Goal: Information Seeking & Learning: Learn about a topic

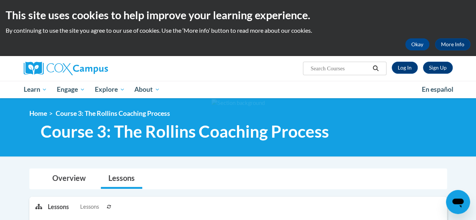
click at [429, 182] on div "Overview Lessons" at bounding box center [238, 179] width 406 height 20
click at [422, 183] on div "Overview Lessons" at bounding box center [238, 179] width 406 height 20
click at [429, 182] on div "Overview Lessons" at bounding box center [238, 179] width 406 height 20
click at [448, 147] on div at bounding box center [238, 127] width 476 height 58
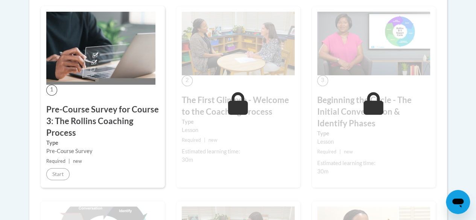
scroll to position [236, 0]
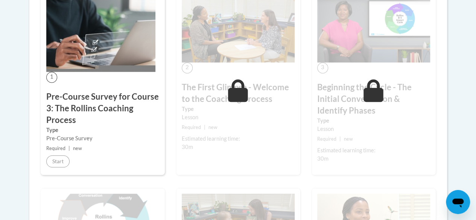
click at [88, 40] on img at bounding box center [100, 35] width 109 height 73
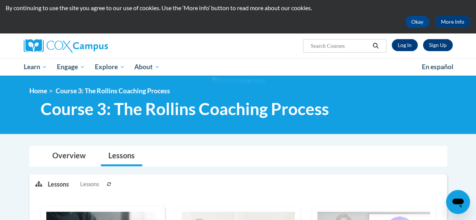
scroll to position [21, 0]
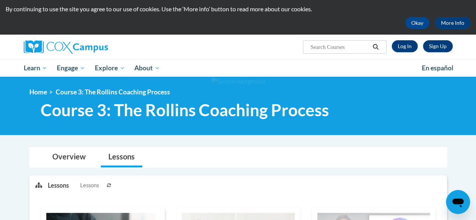
click at [336, 49] on input "Search..." at bounding box center [340, 47] width 60 height 9
type input "The rollins coaching approach"
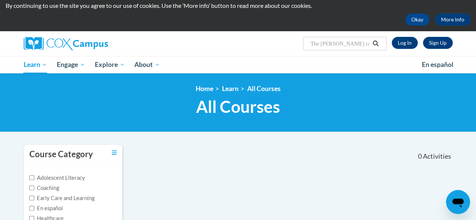
scroll to position [25, 0]
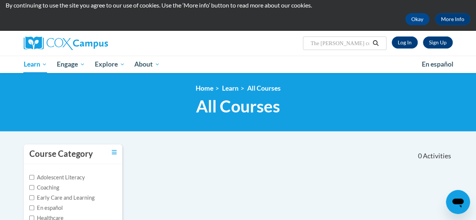
click at [369, 42] on input "The rollins coaching approach" at bounding box center [340, 43] width 60 height 9
click at [369, 42] on input "roach" at bounding box center [340, 43] width 60 height 9
type input "r"
type input "The Rollins Coaching Process"
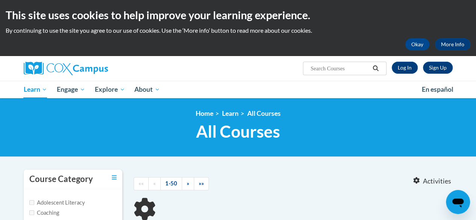
type input "The Rollins Coaching Process"
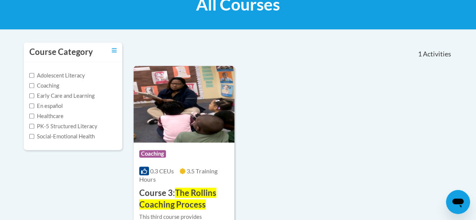
scroll to position [130, 0]
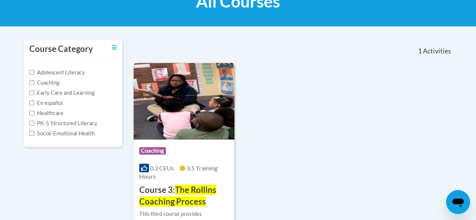
click at [172, 76] on img at bounding box center [184, 101] width 101 height 77
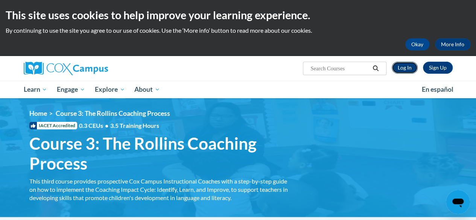
click at [402, 69] on link "Log In" at bounding box center [405, 68] width 26 height 12
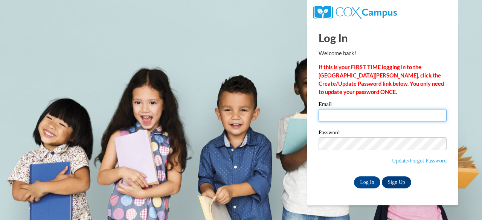
click at [336, 115] on input "Email" at bounding box center [382, 115] width 128 height 13
type input "[EMAIL_ADDRESS][DOMAIN_NAME]"
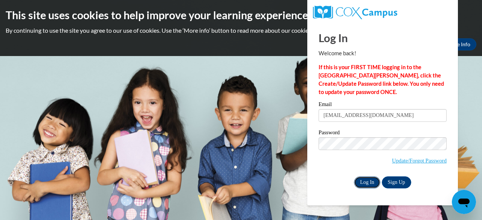
click at [365, 184] on input "Log In" at bounding box center [367, 182] width 26 height 12
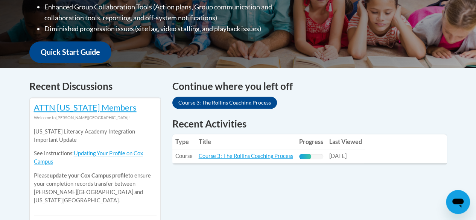
scroll to position [253, 0]
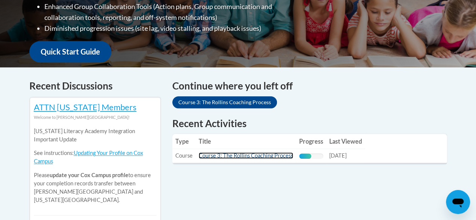
click at [257, 152] on link "Course 3: The Rollins Coaching Process" at bounding box center [246, 155] width 94 height 6
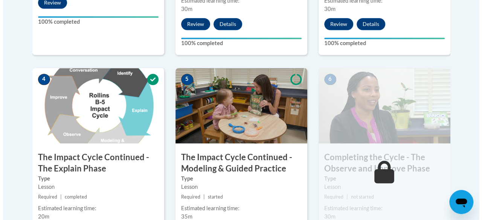
scroll to position [468, 0]
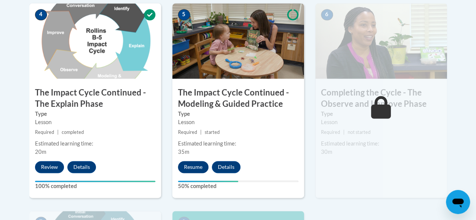
click at [198, 167] on button "Resume" at bounding box center [193, 167] width 30 height 12
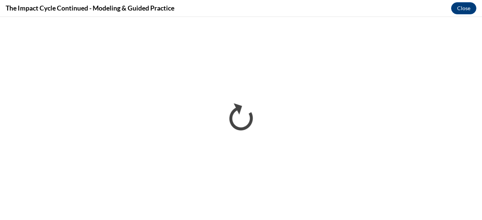
scroll to position [0, 0]
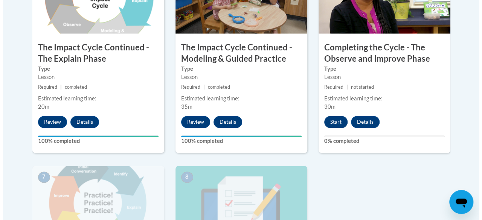
scroll to position [476, 0]
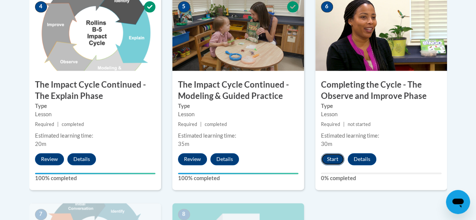
click at [331, 157] on button "Start" at bounding box center [332, 159] width 23 height 12
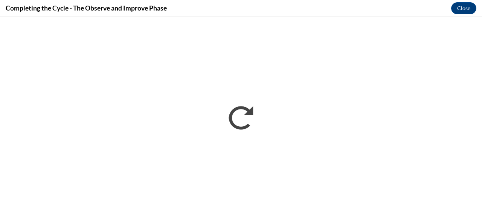
scroll to position [0, 0]
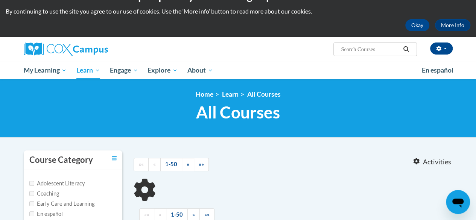
type input "The Rollins Coaching Process"
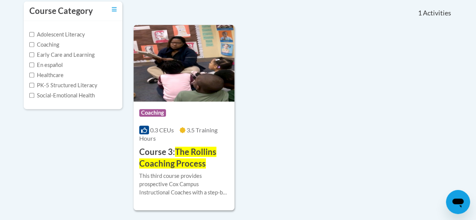
scroll to position [173, 0]
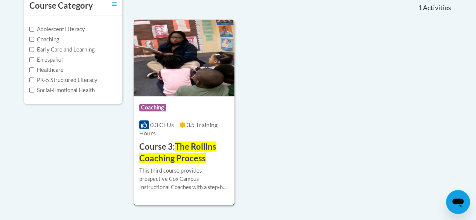
click at [213, 73] on img at bounding box center [184, 58] width 101 height 77
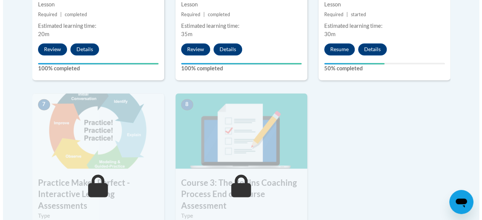
scroll to position [588, 0]
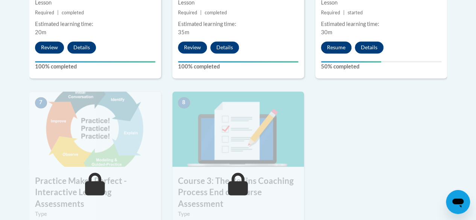
click at [336, 47] on button "Resume" at bounding box center [336, 47] width 30 height 12
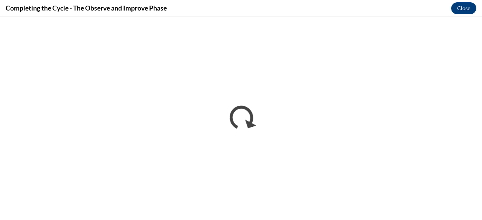
scroll to position [0, 0]
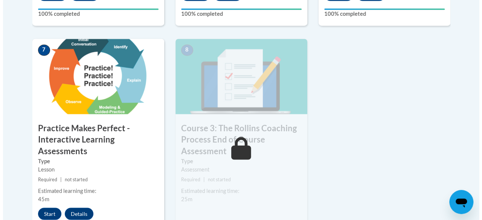
scroll to position [667, 0]
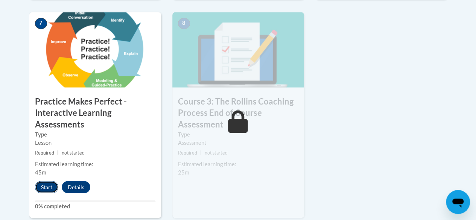
click at [43, 184] on button "Start" at bounding box center [46, 187] width 23 height 12
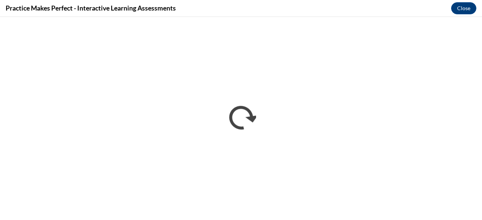
scroll to position [0, 0]
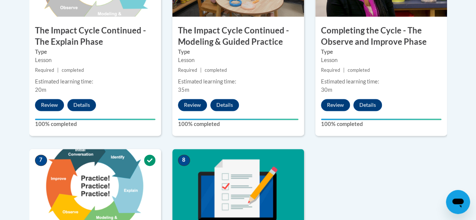
scroll to position [541, 0]
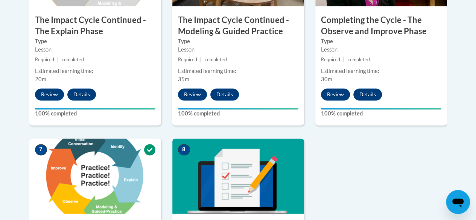
click at [444, 137] on div "6 Completing the Cycle - The Observe and Improve Phase Type Lesson Required | c…" at bounding box center [381, 35] width 143 height 208
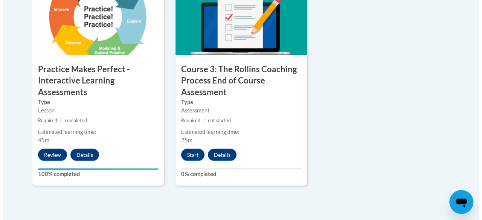
scroll to position [700, 0]
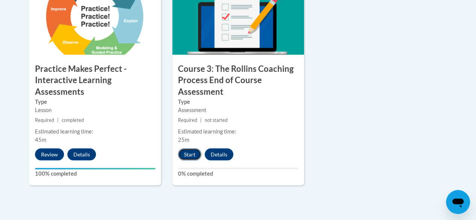
click at [191, 154] on button "Start" at bounding box center [189, 154] width 23 height 12
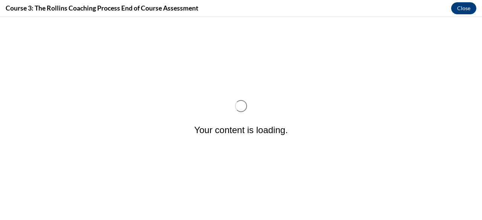
scroll to position [0, 0]
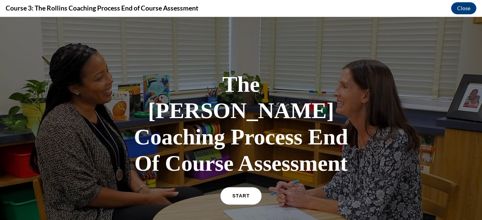
click at [237, 193] on span "START" at bounding box center [240, 196] width 17 height 6
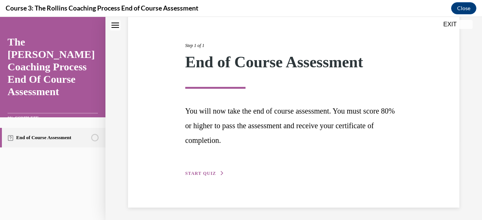
scroll to position [82, 0]
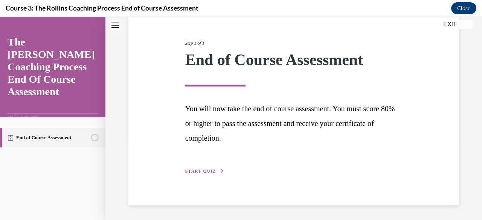
click at [210, 172] on span "START QUIZ" at bounding box center [200, 171] width 31 height 5
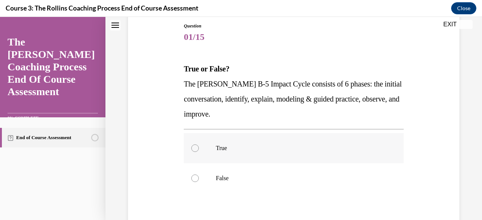
click at [239, 147] on p "True" at bounding box center [300, 148] width 169 height 8
click at [199, 147] on input "True" at bounding box center [195, 148] width 8 height 8
radio input "true"
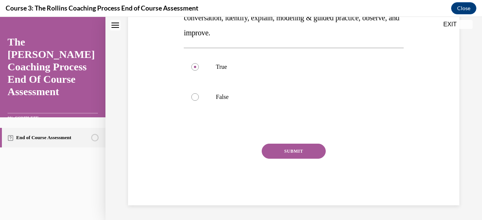
click at [301, 155] on button "SUBMIT" at bounding box center [293, 151] width 64 height 15
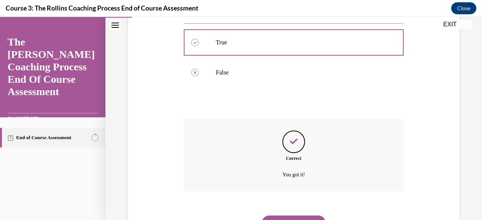
scroll to position [224, 0]
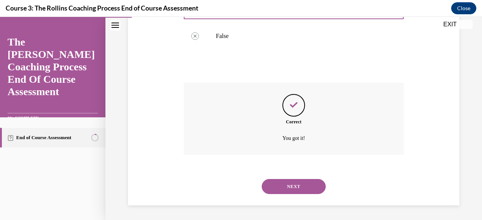
click at [302, 189] on button "NEXT" at bounding box center [293, 186] width 64 height 15
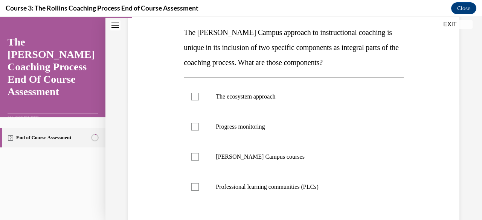
scroll to position [122, 0]
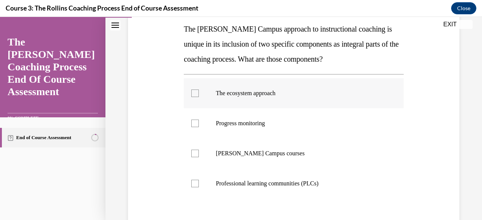
click at [311, 100] on label "The ecosystem approach" at bounding box center [293, 93] width 219 height 30
click at [199, 97] on input "The ecosystem approach" at bounding box center [195, 94] width 8 height 8
checkbox input "true"
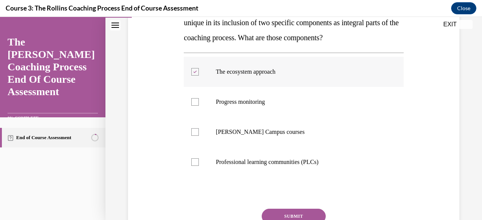
scroll to position [146, 0]
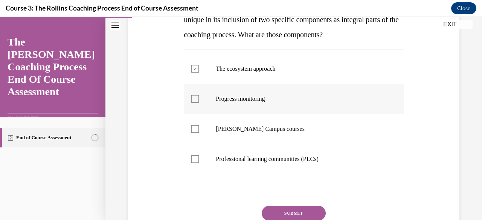
click at [306, 107] on label "Progress monitoring" at bounding box center [293, 99] width 219 height 30
click at [199, 103] on input "Progress monitoring" at bounding box center [195, 99] width 8 height 8
checkbox input "true"
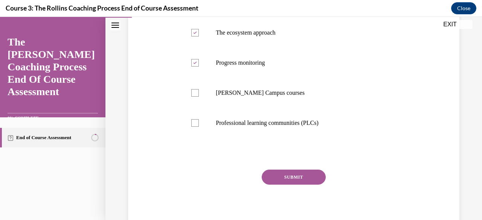
click at [307, 181] on button "SUBMIT" at bounding box center [293, 177] width 64 height 15
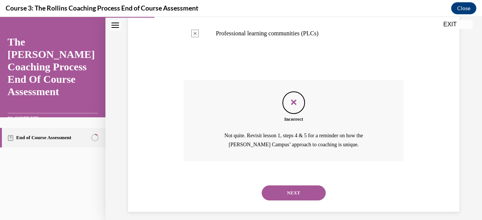
scroll to position [278, 0]
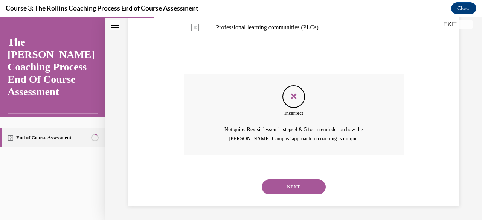
click at [295, 192] on button "NEXT" at bounding box center [293, 186] width 64 height 15
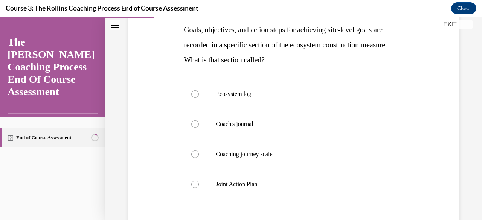
scroll to position [123, 0]
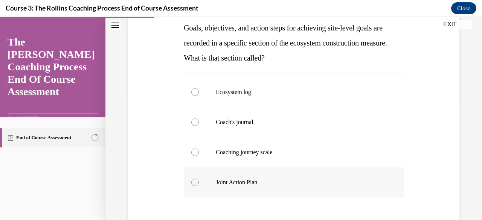
click at [283, 186] on label "Joint Action Plan" at bounding box center [293, 182] width 219 height 30
click at [199, 186] on input "Joint Action Plan" at bounding box center [195, 183] width 8 height 8
radio input "true"
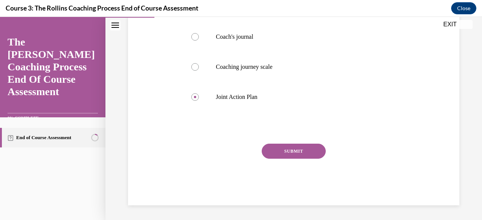
click at [294, 152] on button "SUBMIT" at bounding box center [293, 151] width 64 height 15
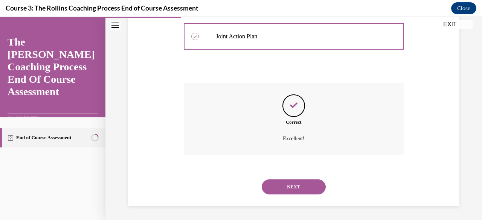
scroll to position [269, 0]
click at [300, 187] on button "NEXT" at bounding box center [293, 186] width 64 height 15
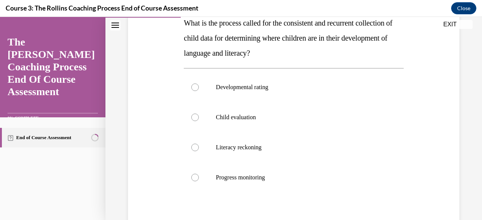
scroll to position [129, 0]
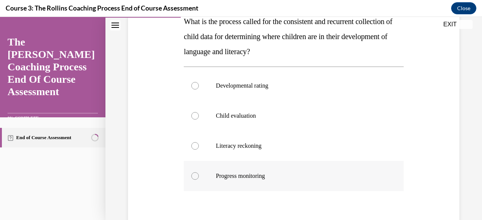
click at [377, 189] on label "Progress monitoring" at bounding box center [293, 176] width 219 height 30
click at [199, 180] on input "Progress monitoring" at bounding box center [195, 176] width 8 height 8
radio input "true"
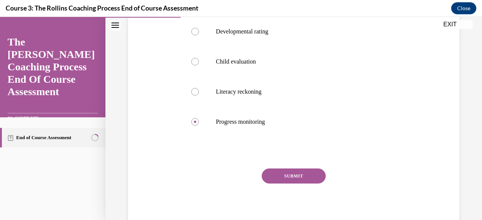
click at [296, 176] on button "SUBMIT" at bounding box center [293, 176] width 64 height 15
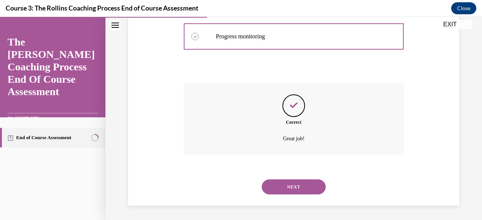
scroll to position [269, 0]
click at [301, 193] on button "NEXT" at bounding box center [293, 186] width 64 height 15
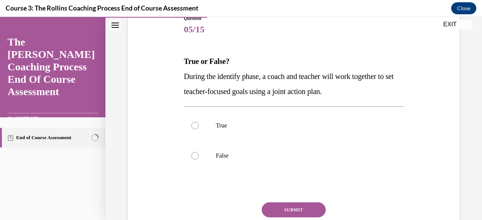
scroll to position [93, 0]
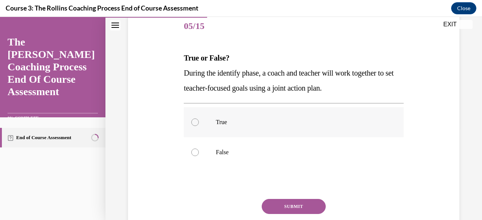
click at [234, 134] on label "True" at bounding box center [293, 122] width 219 height 30
click at [199, 126] on input "True" at bounding box center [195, 123] width 8 height 8
radio input "true"
click at [275, 209] on button "SUBMIT" at bounding box center [293, 206] width 64 height 15
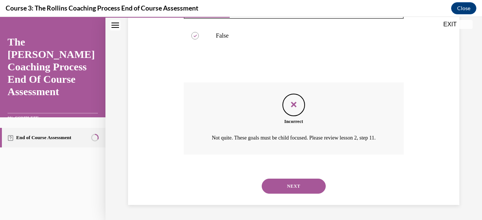
scroll to position [218, 0]
click at [277, 190] on button "NEXT" at bounding box center [293, 186] width 64 height 15
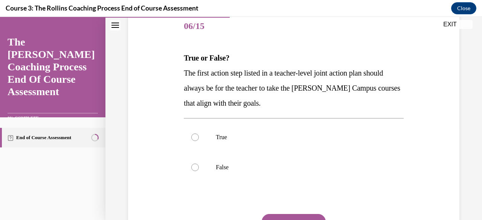
scroll to position [93, 0]
click at [246, 168] on p "False" at bounding box center [300, 168] width 169 height 8
click at [199, 168] on input "False" at bounding box center [195, 168] width 8 height 8
radio input "true"
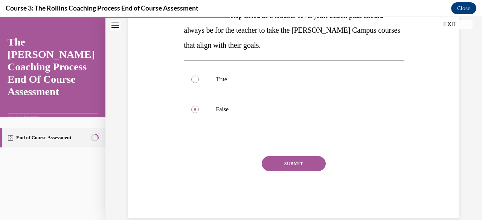
click at [277, 169] on button "SUBMIT" at bounding box center [293, 163] width 64 height 15
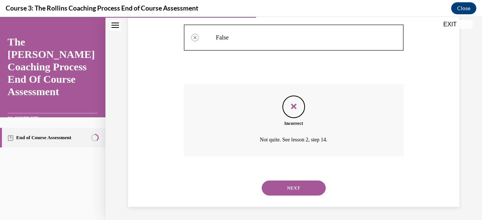
scroll to position [224, 0]
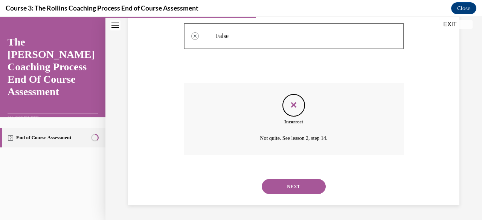
click at [268, 187] on button "NEXT" at bounding box center [293, 186] width 64 height 15
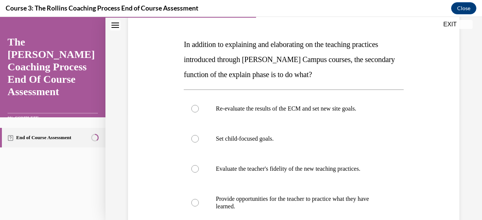
scroll to position [124, 0]
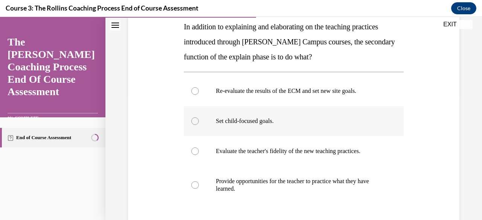
click at [280, 127] on label "Set child-focused goals." at bounding box center [293, 121] width 219 height 30
click at [199, 125] on input "Set child-focused goals." at bounding box center [195, 121] width 8 height 8
radio input "true"
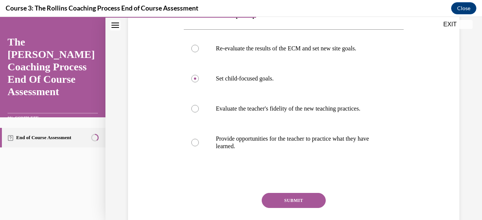
click at [275, 199] on button "SUBMIT" at bounding box center [293, 200] width 64 height 15
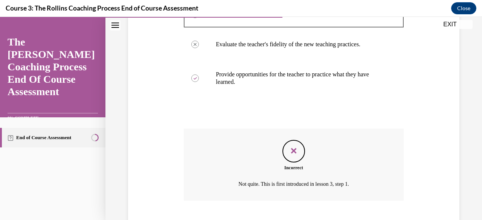
scroll to position [277, 0]
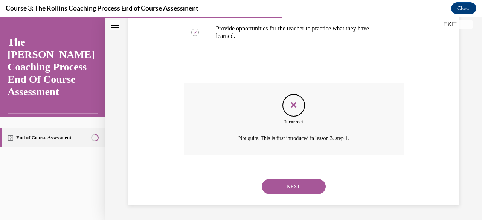
click at [279, 187] on button "NEXT" at bounding box center [293, 186] width 64 height 15
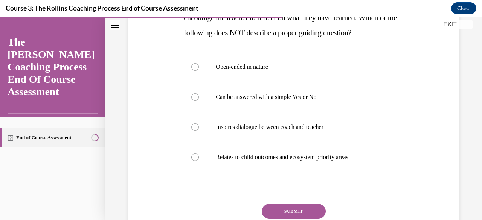
scroll to position [151, 0]
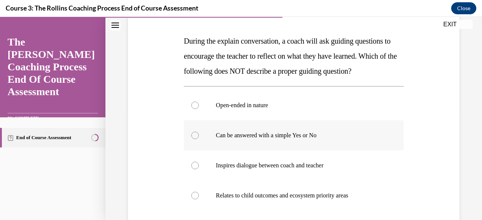
click at [391, 150] on label "Can be answered with a simple Yes or No" at bounding box center [293, 135] width 219 height 30
click at [199, 139] on input "Can be answered with a simple Yes or No" at bounding box center [195, 136] width 8 height 8
radio input "true"
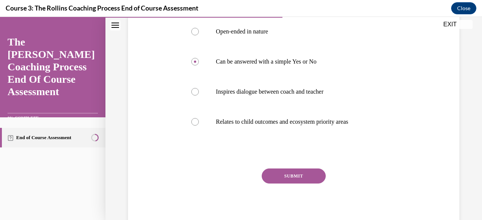
click at [311, 184] on button "SUBMIT" at bounding box center [293, 176] width 64 height 15
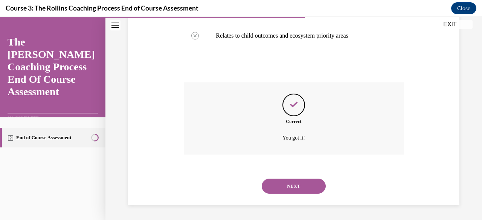
scroll to position [284, 0]
click at [315, 190] on button "NEXT" at bounding box center [293, 186] width 64 height 15
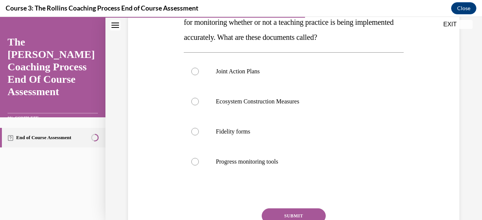
scroll to position [144, 0]
click at [397, 147] on label "Fidelity forms" at bounding box center [293, 132] width 219 height 30
click at [199, 135] on input "Fidelity forms" at bounding box center [195, 132] width 8 height 8
radio input "true"
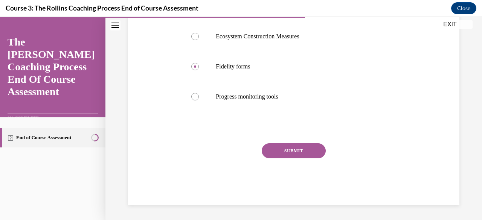
click at [312, 158] on button "SUBMIT" at bounding box center [293, 150] width 64 height 15
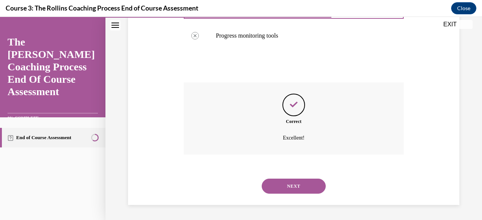
scroll to position [284, 0]
click at [315, 193] on button "NEXT" at bounding box center [293, 186] width 64 height 15
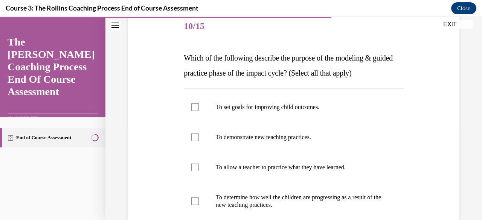
scroll to position [109, 0]
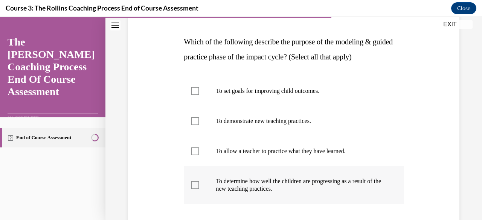
click at [320, 186] on p "To determine how well the children are progressing as a result of the new teach…" at bounding box center [300, 185] width 169 height 15
click at [199, 186] on input "To determine how well the children are progressing as a result of the new teach…" at bounding box center [195, 185] width 8 height 8
checkbox input "true"
click at [327, 123] on p "To demonstrate new teaching practices." at bounding box center [300, 121] width 169 height 8
click at [199, 123] on input "To demonstrate new teaching practices." at bounding box center [195, 121] width 8 height 8
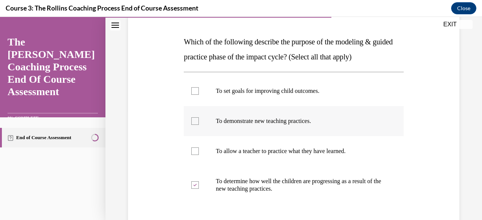
checkbox input "true"
click at [330, 91] on p "To set goals for improving child outcomes." at bounding box center [300, 91] width 169 height 8
click at [199, 91] on input "To set goals for improving child outcomes." at bounding box center [195, 91] width 8 height 8
checkbox input "true"
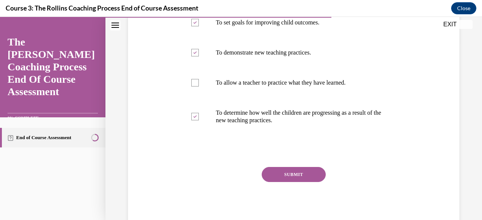
click at [299, 172] on button "SUBMIT" at bounding box center [293, 174] width 64 height 15
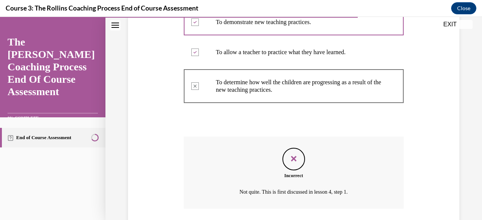
scroll to position [262, 0]
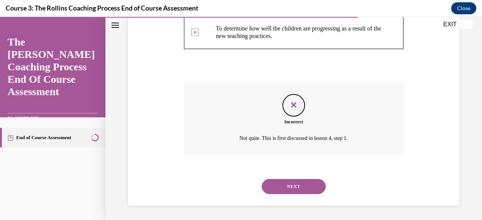
click at [298, 188] on button "NEXT" at bounding box center [293, 186] width 64 height 15
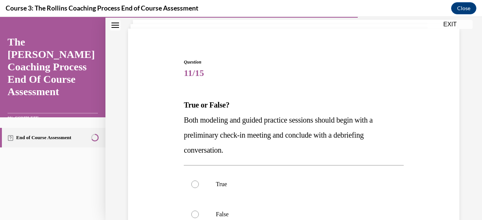
scroll to position [77, 0]
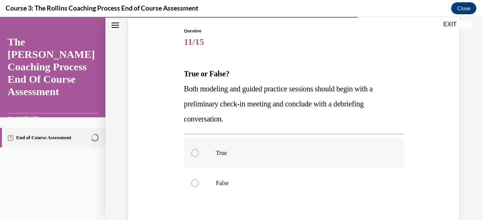
click at [303, 160] on label "True" at bounding box center [293, 153] width 219 height 30
click at [199, 157] on input "True" at bounding box center [195, 153] width 8 height 8
radio input "true"
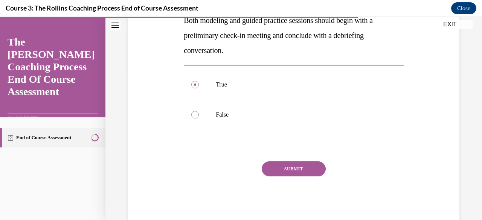
click at [300, 169] on button "SUBMIT" at bounding box center [293, 168] width 64 height 15
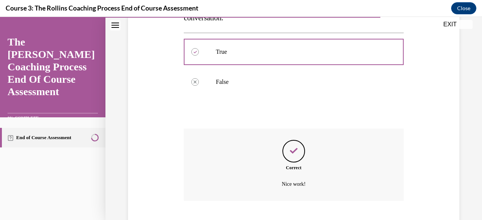
scroll to position [224, 0]
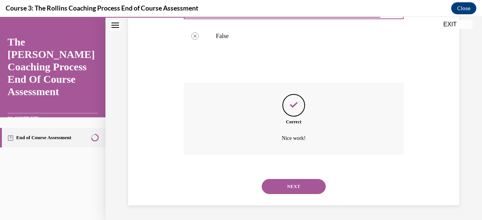
click at [302, 188] on button "NEXT" at bounding box center [293, 186] width 64 height 15
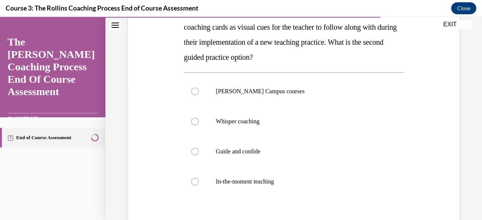
scroll to position [140, 0]
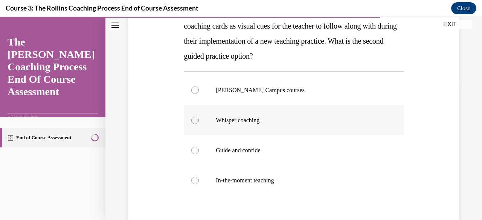
click at [308, 132] on label "Whisper coaching" at bounding box center [293, 120] width 219 height 30
click at [199, 124] on input "Whisper coaching" at bounding box center [195, 121] width 8 height 8
radio input "true"
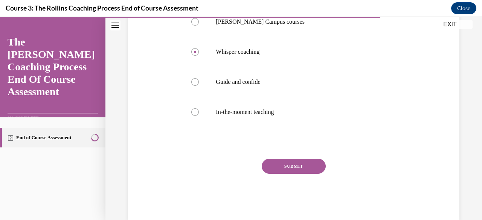
click at [295, 170] on button "SUBMIT" at bounding box center [293, 166] width 64 height 15
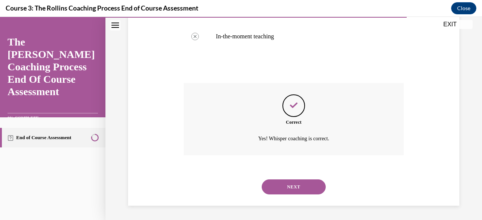
scroll to position [284, 0]
click at [300, 191] on button "NEXT" at bounding box center [293, 186] width 64 height 15
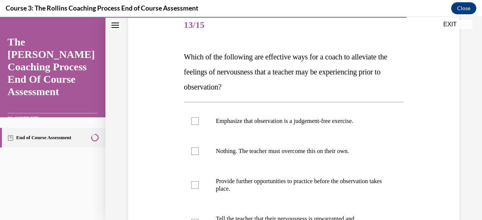
scroll to position [95, 0]
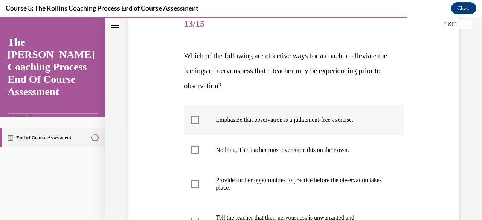
click at [321, 123] on p "Emphasize that observation is a judgement-free exercise." at bounding box center [300, 120] width 169 height 8
click at [199, 123] on input "Emphasize that observation is a judgement-free exercise." at bounding box center [195, 120] width 8 height 8
checkbox input "true"
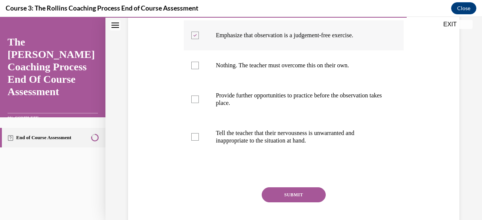
scroll to position [187, 0]
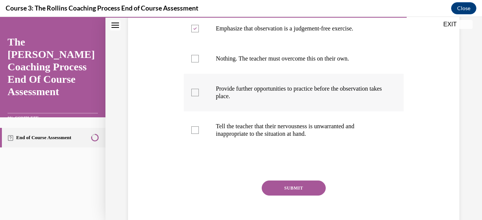
click at [325, 101] on label "Provide further opportunities to practice before the observation takes place." at bounding box center [293, 93] width 219 height 38
click at [199, 96] on input "Provide further opportunities to practice before the observation takes place." at bounding box center [195, 93] width 8 height 8
checkbox input "true"
click at [298, 189] on button "SUBMIT" at bounding box center [293, 188] width 64 height 15
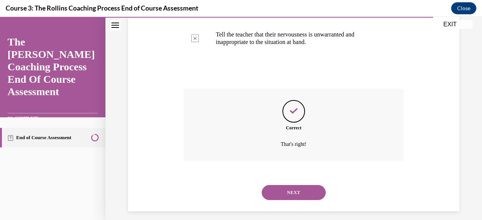
scroll to position [284, 0]
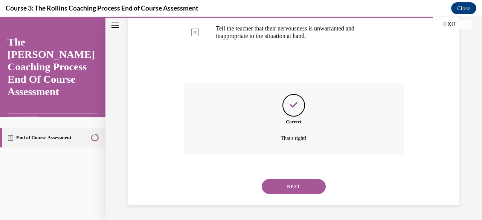
click at [298, 189] on button "NEXT" at bounding box center [293, 186] width 64 height 15
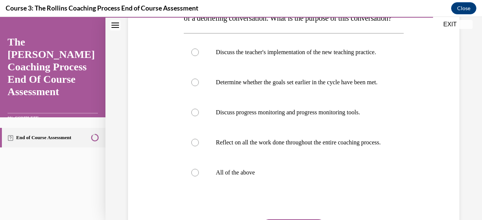
scroll to position [149, 0]
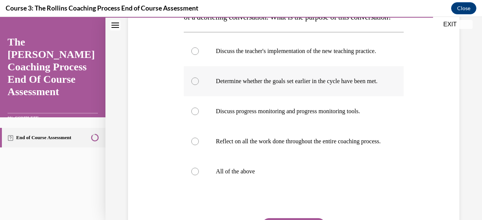
click at [353, 85] on p "Determine whether the goals set earlier in the cycle have been met." at bounding box center [300, 82] width 169 height 8
click at [199, 85] on input "Determine whether the goals set earlier in the cycle have been met." at bounding box center [195, 82] width 8 height 8
radio input "true"
click at [276, 175] on p "All of the above" at bounding box center [300, 172] width 169 height 8
click at [199, 175] on input "All of the above" at bounding box center [195, 172] width 8 height 8
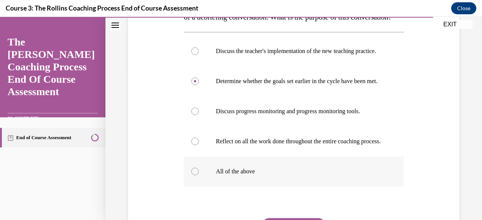
radio input "true"
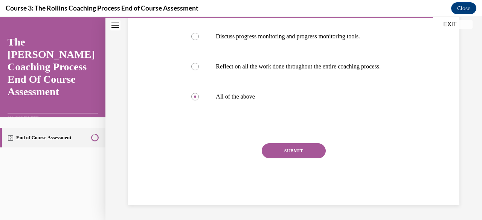
click at [300, 158] on button "SUBMIT" at bounding box center [293, 150] width 64 height 15
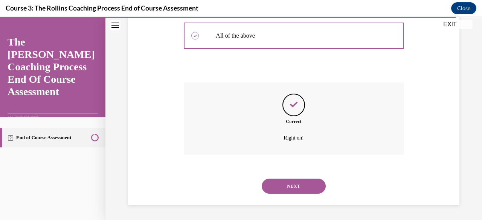
scroll to position [307, 0]
click at [291, 186] on button "NEXT" at bounding box center [293, 186] width 64 height 15
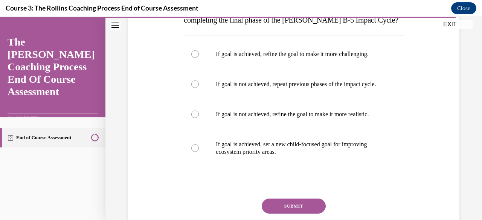
scroll to position [153, 0]
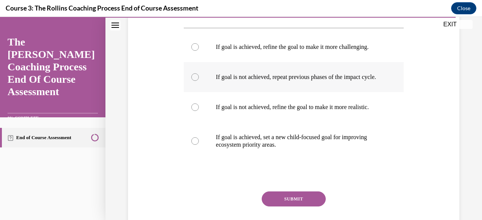
click at [347, 81] on p "If goal is not achieved, repeat previous phases of the impact cycle." at bounding box center [300, 77] width 169 height 8
click at [199, 81] on input "If goal is not achieved, repeat previous phases of the impact cycle." at bounding box center [195, 77] width 8 height 8
radio input "true"
click at [297, 207] on button "SUBMIT" at bounding box center [293, 199] width 64 height 15
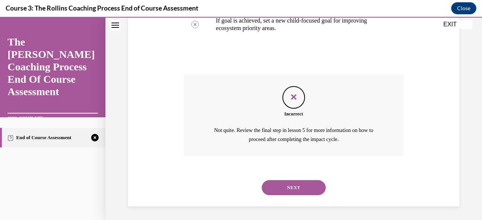
scroll to position [278, 0]
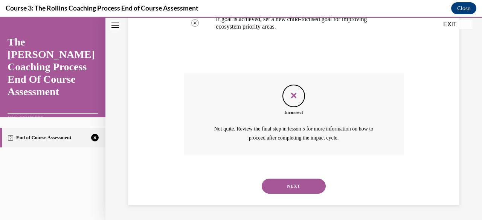
click at [296, 187] on button "NEXT" at bounding box center [293, 186] width 64 height 15
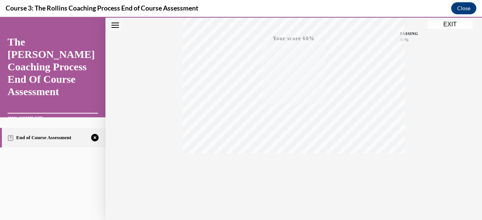
scroll to position [182, 0]
click at [400, 195] on div "Quiz Results PASSING 80% Your score 60% Failed PASSING 80% Your score Your scor…" at bounding box center [293, 40] width 376 height 362
click at [289, 175] on icon "button" at bounding box center [293, 174] width 27 height 8
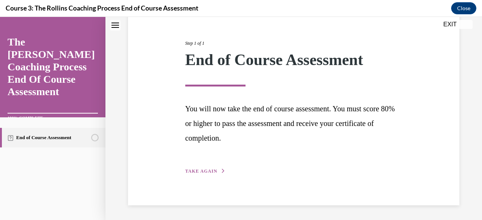
click at [201, 171] on span "TAKE AGAIN" at bounding box center [201, 171] width 32 height 5
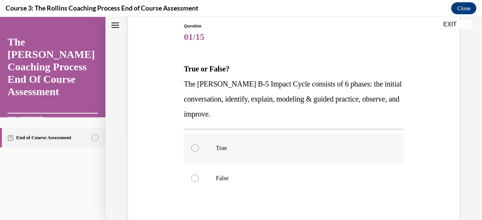
click at [307, 138] on label "True" at bounding box center [293, 148] width 219 height 30
click at [199, 144] on input "True" at bounding box center [195, 148] width 8 height 8
radio input "true"
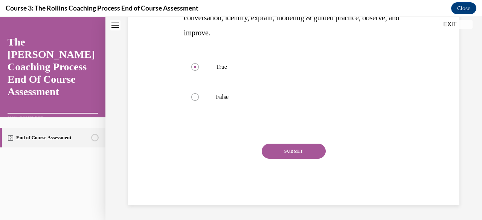
click at [292, 152] on button "SUBMIT" at bounding box center [293, 151] width 64 height 15
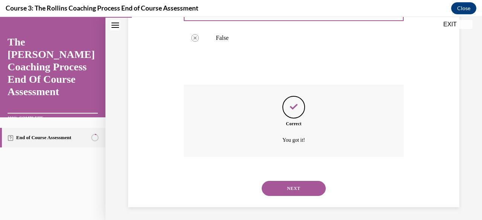
scroll to position [224, 0]
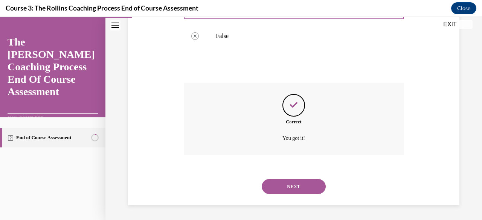
click at [312, 188] on button "NEXT" at bounding box center [293, 186] width 64 height 15
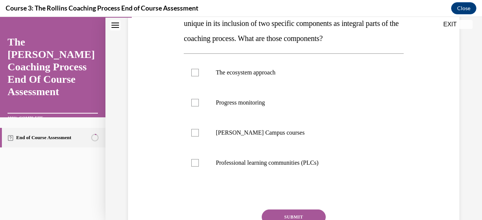
scroll to position [144, 0]
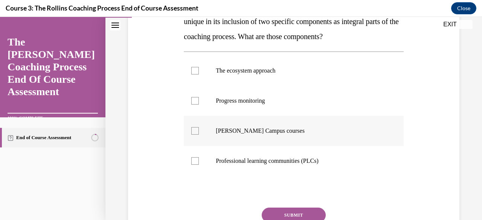
click at [296, 132] on p "Cox Campus courses" at bounding box center [300, 131] width 169 height 8
click at [199, 132] on input "Cox Campus courses" at bounding box center [195, 131] width 8 height 8
checkbox input "true"
click at [300, 105] on label "Progress monitoring" at bounding box center [293, 101] width 219 height 30
click at [199, 105] on input "Progress monitoring" at bounding box center [195, 101] width 8 height 8
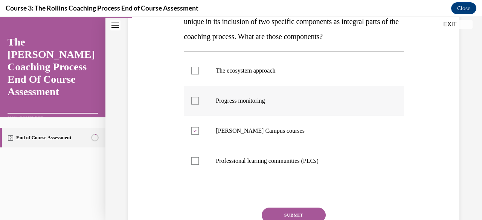
checkbox input "true"
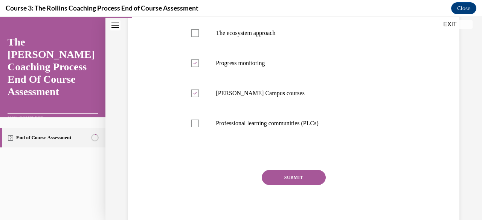
click at [299, 176] on button "SUBMIT" at bounding box center [293, 177] width 64 height 15
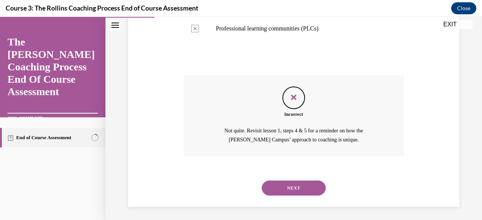
scroll to position [278, 0]
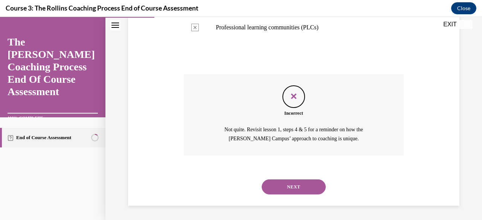
click at [294, 184] on button "NEXT" at bounding box center [293, 186] width 64 height 15
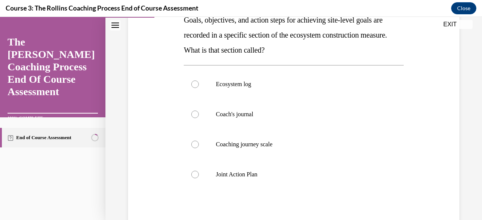
scroll to position [141, 0]
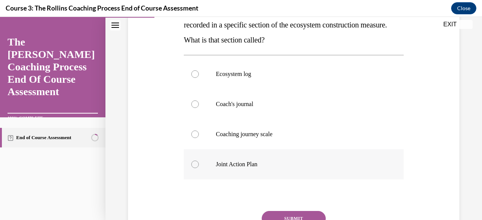
click at [383, 167] on label "Joint Action Plan" at bounding box center [293, 164] width 219 height 30
click at [199, 167] on input "Joint Action Plan" at bounding box center [195, 165] width 8 height 8
radio input "true"
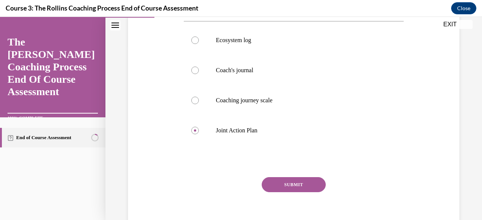
click at [322, 185] on button "SUBMIT" at bounding box center [293, 184] width 64 height 15
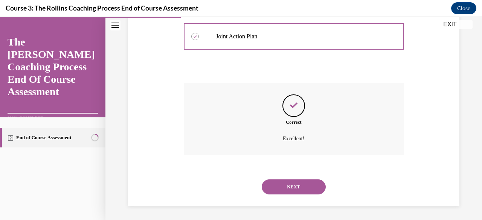
scroll to position [269, 0]
click at [318, 191] on button "NEXT" at bounding box center [293, 186] width 64 height 15
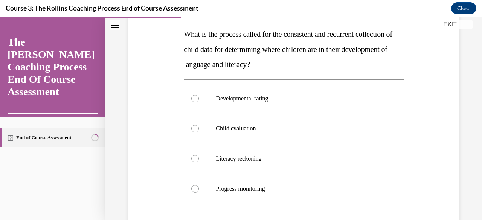
scroll to position [117, 0]
click at [328, 187] on p "Progress monitoring" at bounding box center [300, 189] width 169 height 8
click at [199, 187] on input "Progress monitoring" at bounding box center [195, 189] width 8 height 8
radio input "true"
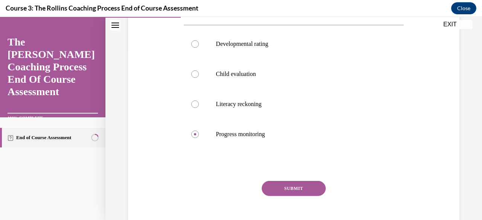
click at [316, 191] on button "SUBMIT" at bounding box center [293, 188] width 64 height 15
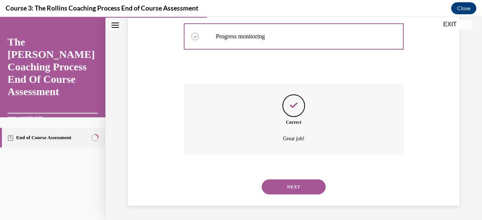
scroll to position [269, 0]
click at [311, 190] on button "NEXT" at bounding box center [293, 186] width 64 height 15
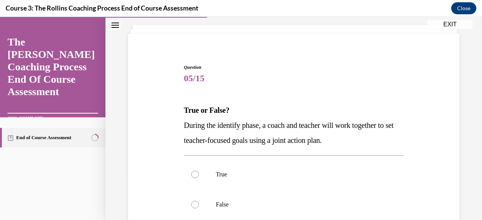
scroll to position [58, 0]
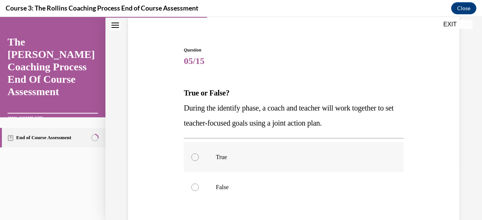
click at [392, 156] on label "True" at bounding box center [293, 157] width 219 height 30
click at [199, 156] on input "True" at bounding box center [195, 158] width 8 height 8
radio input "true"
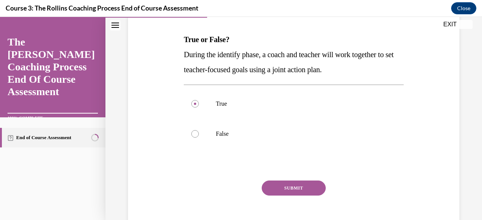
click at [314, 191] on button "SUBMIT" at bounding box center [293, 188] width 64 height 15
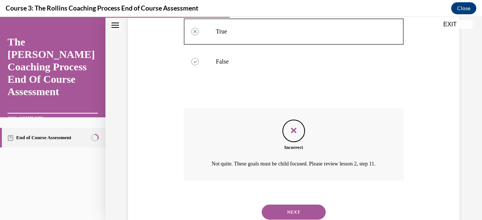
scroll to position [191, 0]
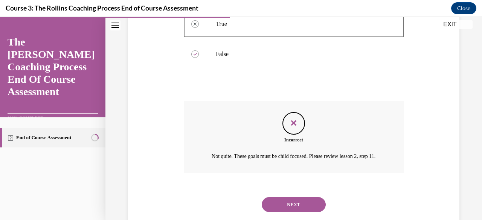
click at [313, 211] on button "NEXT" at bounding box center [293, 204] width 64 height 15
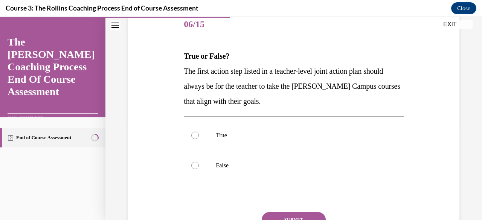
scroll to position [97, 0]
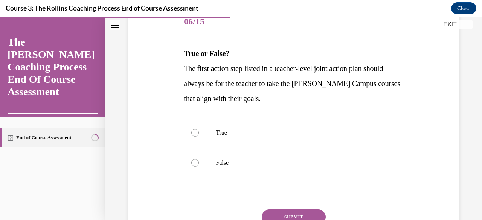
click at [415, 141] on div "Question 06/15 True or False? The first action step listed in a teacher-level j…" at bounding box center [293, 128] width 335 height 287
click at [391, 138] on label "True" at bounding box center [293, 133] width 219 height 30
click at [199, 137] on input "True" at bounding box center [195, 133] width 8 height 8
radio input "true"
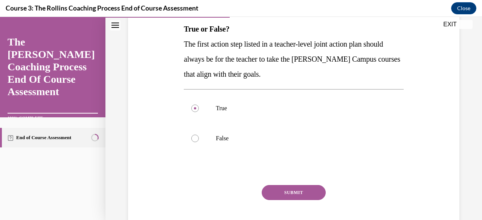
click at [320, 194] on button "SUBMIT" at bounding box center [293, 192] width 64 height 15
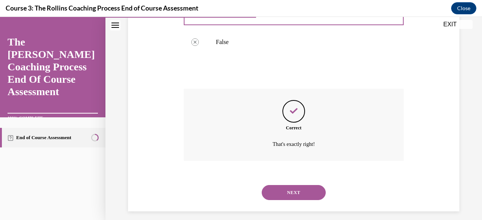
scroll to position [224, 0]
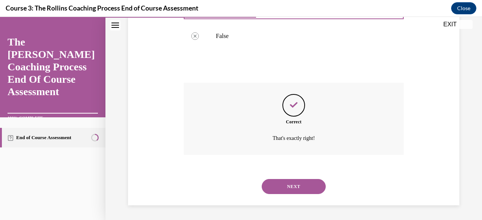
click at [307, 188] on button "NEXT" at bounding box center [293, 186] width 64 height 15
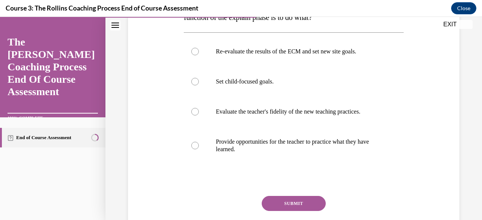
scroll to position [163, 0]
click at [376, 147] on p "Provide opportunities for the teacher to practice what they have learned." at bounding box center [300, 145] width 169 height 15
click at [199, 147] on input "Provide opportunities for the teacher to practice what they have learned." at bounding box center [195, 146] width 8 height 8
radio input "true"
click at [344, 111] on p "Evaluate the teacher's fidelity of the new teaching practices." at bounding box center [300, 112] width 169 height 8
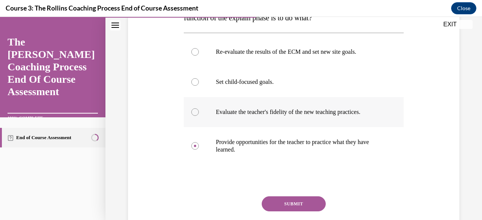
click at [199, 111] on input "Evaluate the teacher's fidelity of the new teaching practices." at bounding box center [195, 112] width 8 height 8
radio input "true"
click at [300, 205] on button "SUBMIT" at bounding box center [293, 203] width 64 height 15
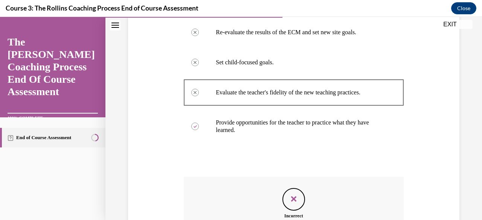
scroll to position [203, 0]
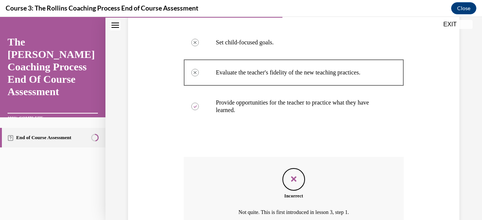
click at [293, 180] on icon "Feedback" at bounding box center [293, 178] width 11 height 11
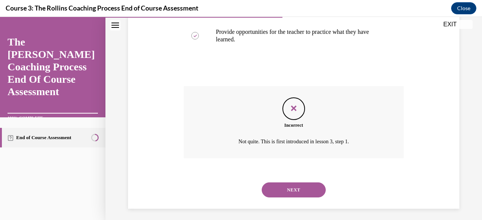
scroll to position [277, 0]
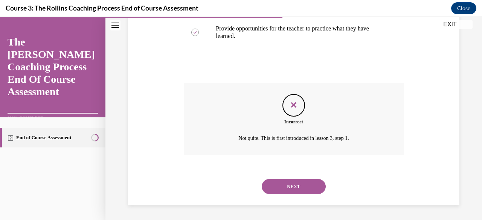
click at [287, 191] on button "NEXT" at bounding box center [293, 186] width 64 height 15
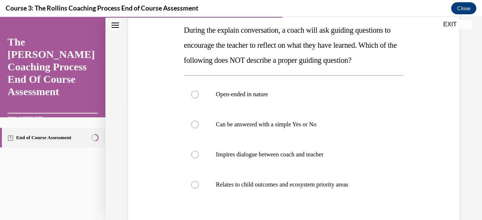
scroll to position [135, 0]
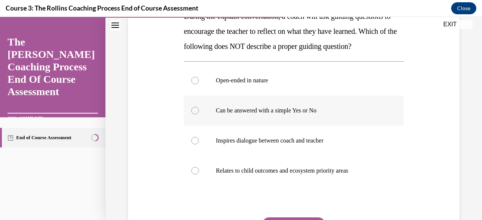
click at [327, 126] on label "Can be answered with a simple Yes or No" at bounding box center [293, 111] width 219 height 30
click at [199, 114] on input "Can be answered with a simple Yes or No" at bounding box center [195, 111] width 8 height 8
radio input "true"
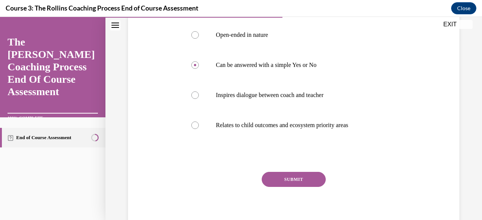
click at [317, 187] on button "SUBMIT" at bounding box center [293, 179] width 64 height 15
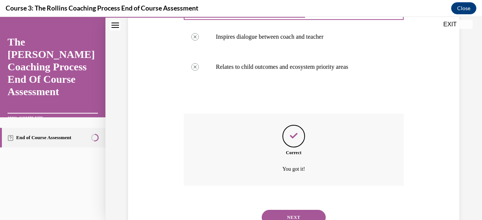
scroll to position [284, 0]
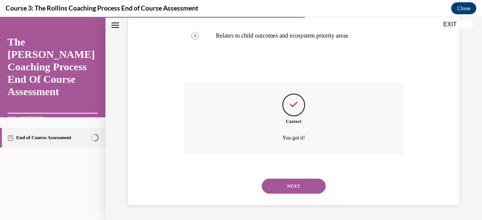
click at [310, 192] on button "NEXT" at bounding box center [293, 186] width 64 height 15
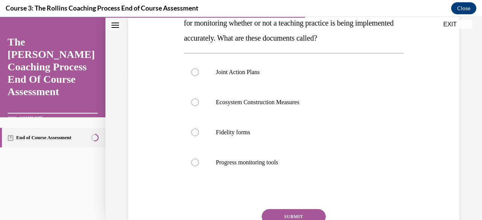
scroll to position [143, 0]
click at [383, 147] on label "Fidelity forms" at bounding box center [293, 132] width 219 height 30
click at [199, 136] on input "Fidelity forms" at bounding box center [195, 132] width 8 height 8
radio input "true"
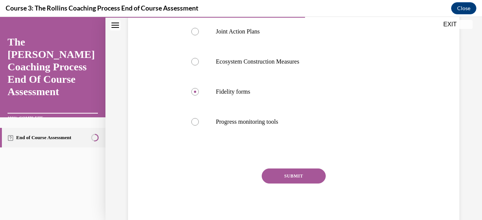
click at [315, 184] on button "SUBMIT" at bounding box center [293, 176] width 64 height 15
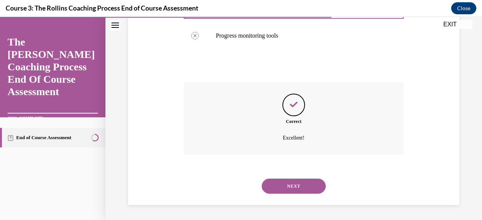
scroll to position [284, 0]
click at [311, 190] on button "NEXT" at bounding box center [293, 186] width 64 height 15
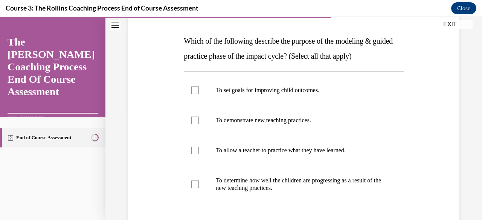
scroll to position [112, 0]
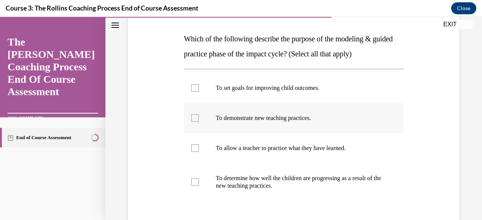
click at [309, 128] on label "To demonstrate new teaching practices." at bounding box center [293, 118] width 219 height 30
click at [199, 122] on input "To demonstrate new teaching practices." at bounding box center [195, 118] width 8 height 8
checkbox input "true"
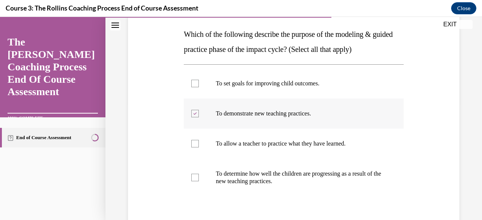
scroll to position [117, 0]
click at [237, 168] on label "To determine how well the children are progressing as a result of the new teach…" at bounding box center [293, 178] width 219 height 38
click at [199, 174] on input "To determine how well the children are progressing as a result of the new teach…" at bounding box center [195, 178] width 8 height 8
checkbox input "true"
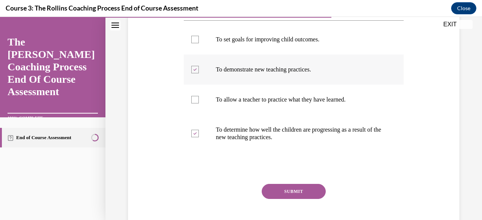
scroll to position [161, 0]
click at [313, 189] on button "SUBMIT" at bounding box center [293, 191] width 64 height 15
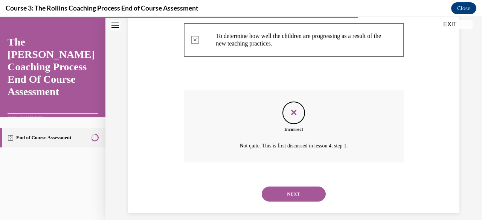
scroll to position [262, 0]
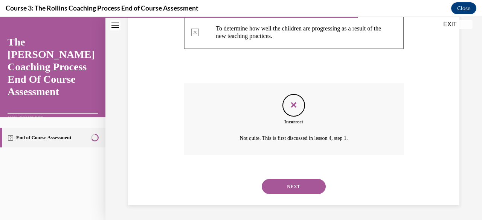
click at [309, 189] on button "NEXT" at bounding box center [293, 186] width 64 height 15
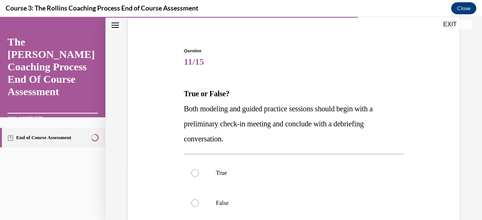
scroll to position [57, 0]
click at [396, 171] on label "True" at bounding box center [293, 173] width 219 height 30
click at [199, 171] on input "True" at bounding box center [195, 173] width 8 height 8
radio input "true"
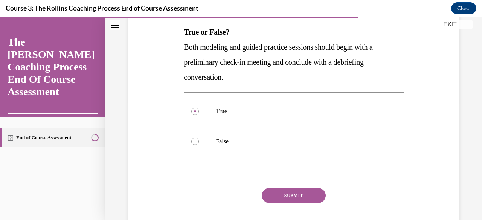
click at [318, 194] on button "SUBMIT" at bounding box center [293, 195] width 64 height 15
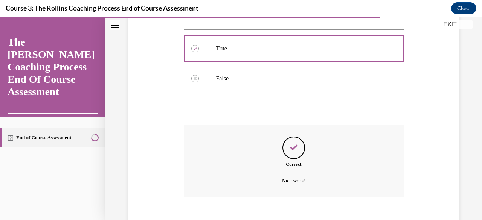
scroll to position [224, 0]
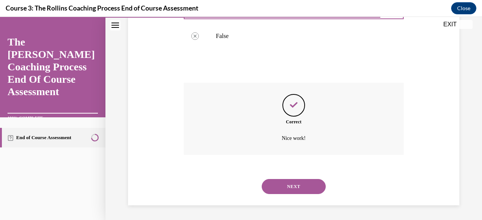
click at [311, 188] on button "NEXT" at bounding box center [293, 186] width 64 height 15
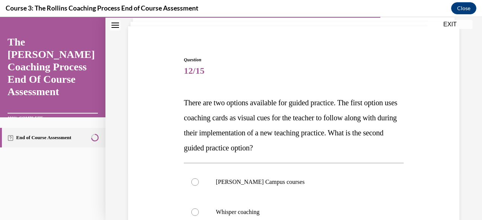
scroll to position [49, 0]
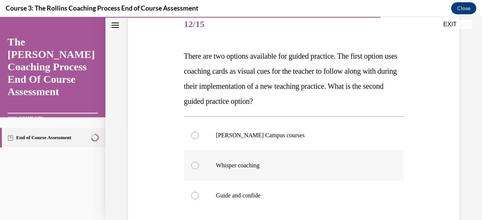
click at [361, 165] on p "Whisper coaching" at bounding box center [300, 166] width 169 height 8
click at [199, 165] on input "Whisper coaching" at bounding box center [195, 166] width 8 height 8
radio input "true"
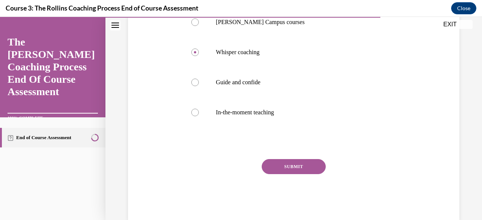
click at [310, 173] on button "SUBMIT" at bounding box center [293, 166] width 64 height 15
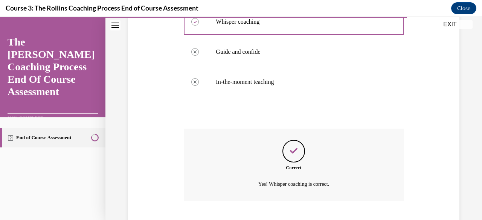
scroll to position [284, 0]
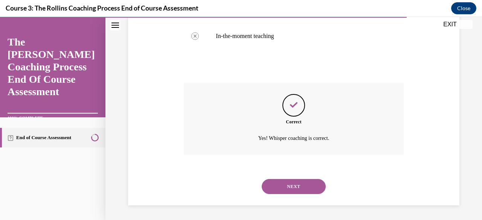
click at [309, 188] on button "NEXT" at bounding box center [293, 186] width 64 height 15
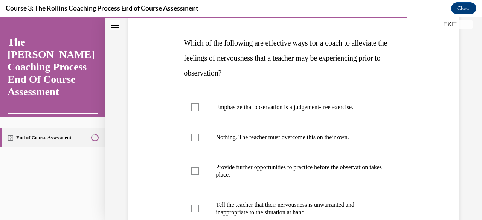
scroll to position [112, 0]
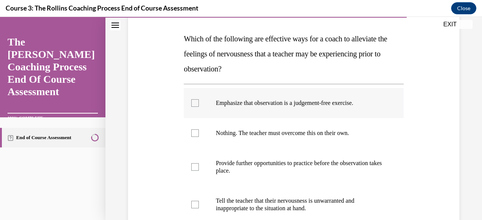
click at [359, 102] on p "Emphasize that observation is a judgement-free exercise." at bounding box center [300, 103] width 169 height 8
click at [199, 102] on input "Emphasize that observation is a judgement-free exercise." at bounding box center [195, 103] width 8 height 8
checkbox input "true"
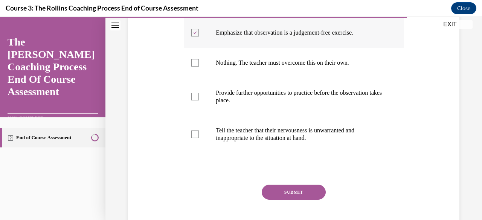
scroll to position [185, 0]
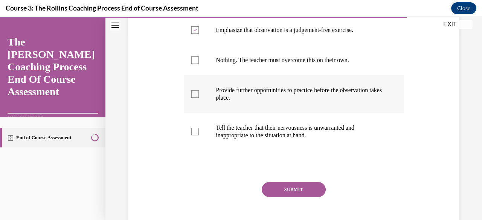
click at [347, 97] on p "Provide further opportunities to practice before the observation takes place." at bounding box center [300, 94] width 169 height 15
click at [199, 97] on input "Provide further opportunities to practice before the observation takes place." at bounding box center [195, 94] width 8 height 8
checkbox input "true"
click at [306, 191] on button "SUBMIT" at bounding box center [293, 189] width 64 height 15
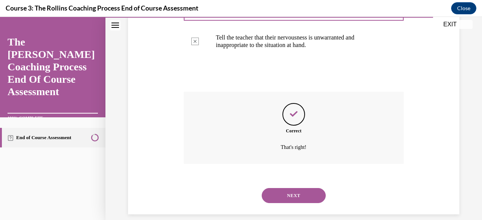
scroll to position [284, 0]
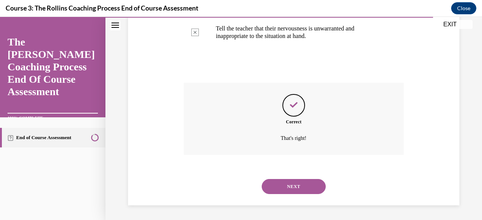
click at [306, 191] on button "NEXT" at bounding box center [293, 186] width 64 height 15
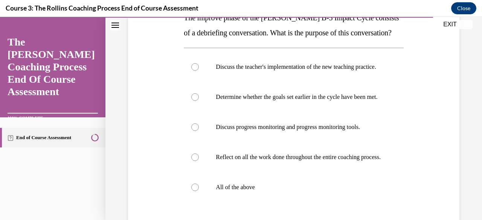
scroll to position [134, 0]
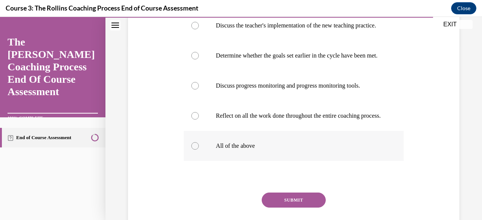
click at [316, 150] on p "All of the above" at bounding box center [300, 146] width 169 height 8
click at [199, 150] on input "All of the above" at bounding box center [195, 146] width 8 height 8
radio input "true"
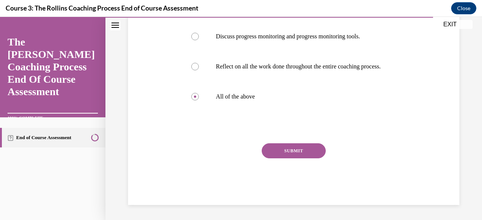
click at [308, 158] on button "SUBMIT" at bounding box center [293, 150] width 64 height 15
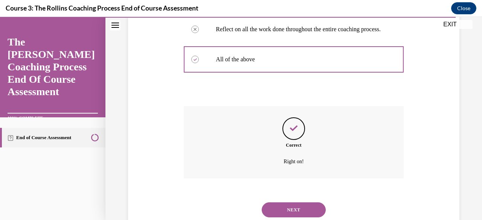
scroll to position [307, 0]
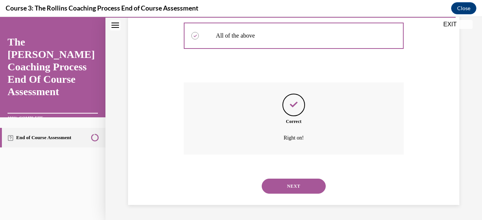
click at [310, 189] on button "NEXT" at bounding box center [293, 186] width 64 height 15
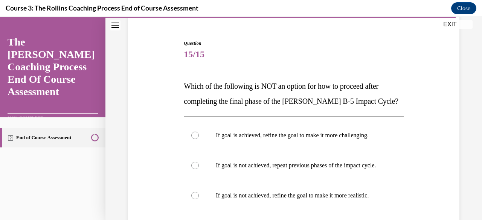
scroll to position [76, 0]
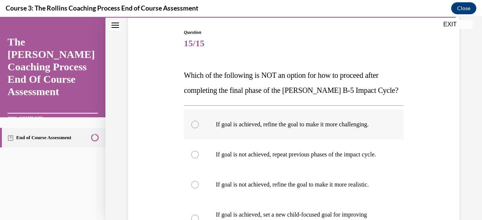
click at [356, 126] on p "If goal is achieved, refine the goal to make it more challenging." at bounding box center [300, 125] width 169 height 8
click at [199, 126] on input "If goal is achieved, refine the goal to make it more challenging." at bounding box center [195, 125] width 8 height 8
radio input "true"
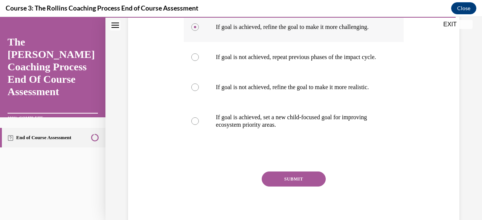
scroll to position [178, 0]
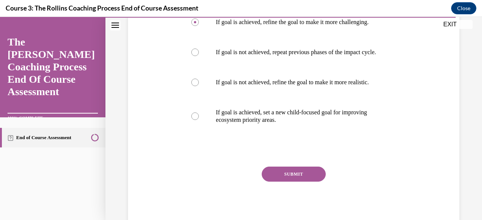
click at [315, 180] on button "SUBMIT" at bounding box center [293, 174] width 64 height 15
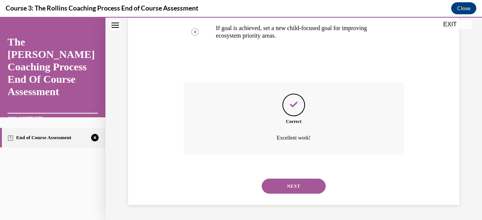
scroll to position [269, 0]
click at [307, 190] on button "NEXT" at bounding box center [293, 186] width 64 height 15
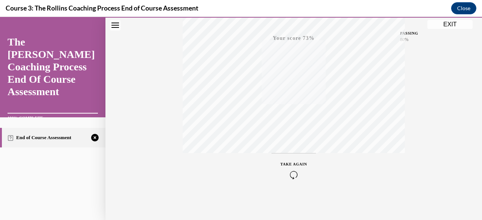
scroll to position [182, 0]
click at [290, 172] on icon "button" at bounding box center [293, 174] width 27 height 8
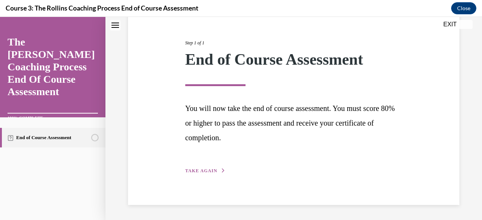
scroll to position [82, 0]
click at [207, 173] on span "TAKE AGAIN" at bounding box center [201, 171] width 32 height 5
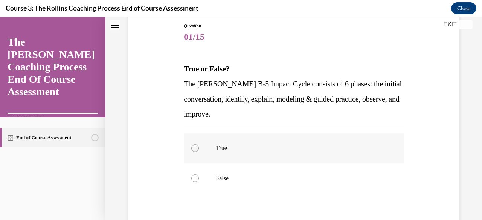
click at [317, 147] on p "True" at bounding box center [300, 148] width 169 height 8
click at [199, 147] on input "True" at bounding box center [195, 148] width 8 height 8
radio input "true"
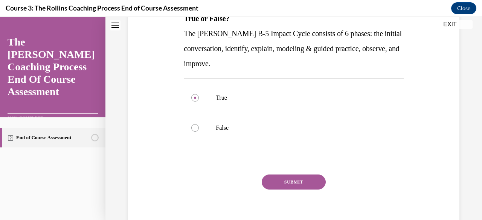
click at [307, 181] on button "SUBMIT" at bounding box center [293, 182] width 64 height 15
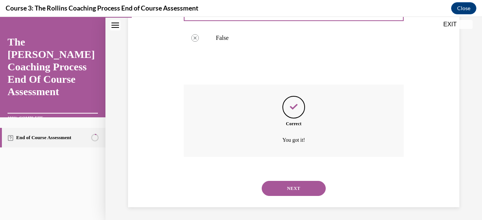
scroll to position [224, 0]
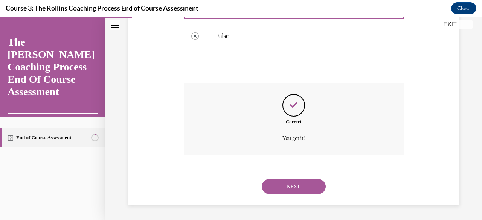
click at [309, 187] on button "NEXT" at bounding box center [293, 186] width 64 height 15
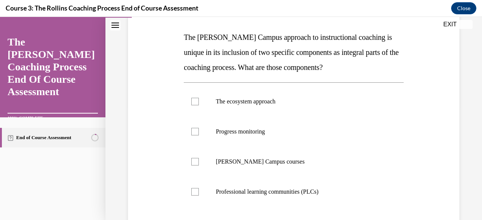
scroll to position [114, 0]
click at [312, 109] on label "The ecosystem approach" at bounding box center [293, 101] width 219 height 30
click at [199, 105] on input "The ecosystem approach" at bounding box center [195, 101] width 8 height 8
checkbox input "true"
click at [293, 167] on label "Cox Campus courses" at bounding box center [293, 161] width 219 height 30
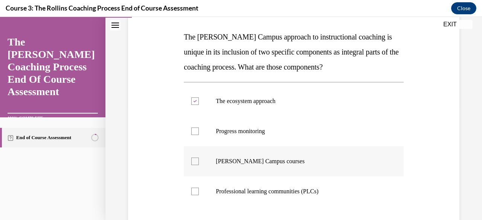
click at [199, 165] on input "Cox Campus courses" at bounding box center [195, 162] width 8 height 8
checkbox input "true"
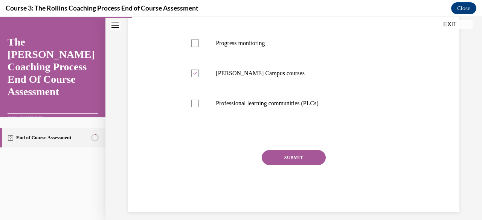
click at [309, 155] on button "SUBMIT" at bounding box center [293, 157] width 64 height 15
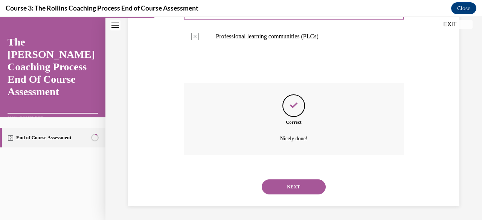
scroll to position [269, 0]
click at [307, 191] on button "NEXT" at bounding box center [293, 186] width 64 height 15
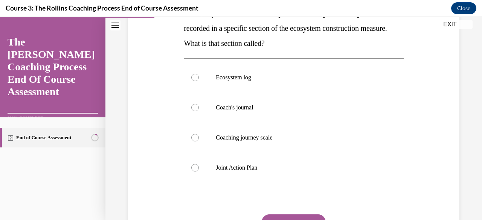
scroll to position [138, 0]
click at [293, 168] on p "Joint Action Plan" at bounding box center [300, 168] width 169 height 8
click at [199, 168] on input "Joint Action Plan" at bounding box center [195, 168] width 8 height 8
radio input "true"
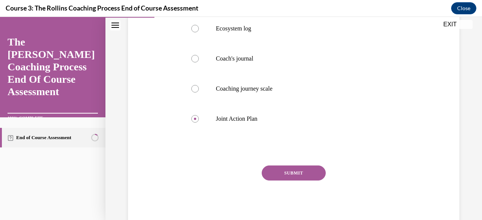
click at [307, 173] on button "SUBMIT" at bounding box center [293, 173] width 64 height 15
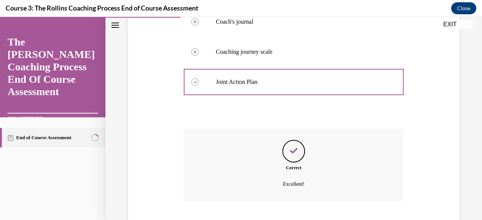
scroll to position [269, 0]
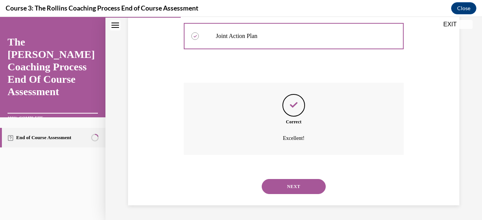
click at [298, 191] on button "NEXT" at bounding box center [293, 186] width 64 height 15
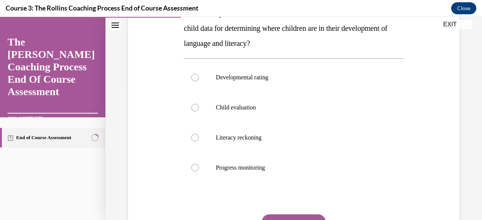
scroll to position [139, 0]
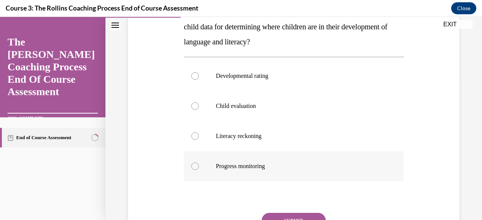
click at [308, 166] on p "Progress monitoring" at bounding box center [300, 167] width 169 height 8
click at [199, 166] on input "Progress monitoring" at bounding box center [195, 167] width 8 height 8
radio input "true"
click at [301, 216] on button "SUBMIT" at bounding box center [293, 220] width 64 height 15
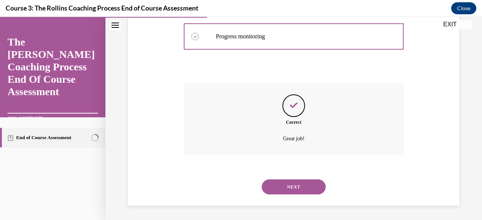
scroll to position [269, 0]
click at [302, 187] on button "NEXT" at bounding box center [293, 186] width 64 height 15
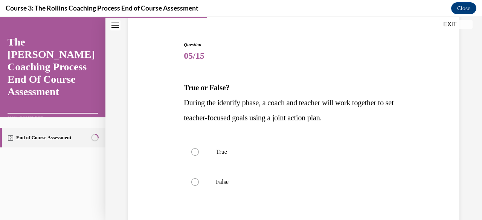
scroll to position [65, 0]
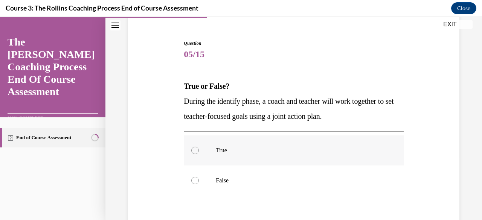
click at [324, 154] on label "True" at bounding box center [293, 150] width 219 height 30
click at [199, 154] on input "True" at bounding box center [195, 151] width 8 height 8
radio input "true"
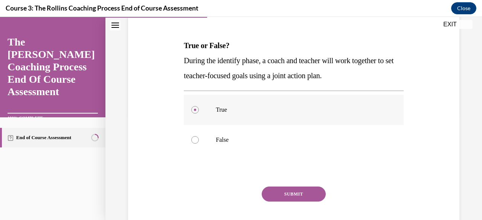
scroll to position [105, 0]
click at [315, 144] on label "False" at bounding box center [293, 140] width 219 height 30
click at [199, 144] on input "False" at bounding box center [195, 141] width 8 height 8
radio input "true"
click at [301, 195] on button "SUBMIT" at bounding box center [293, 194] width 64 height 15
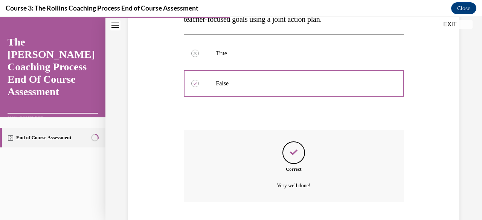
scroll to position [209, 0]
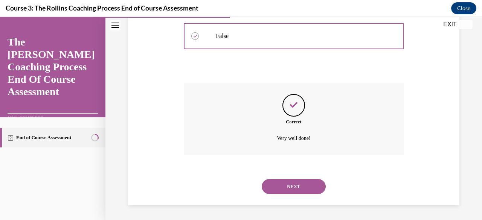
click at [299, 190] on button "NEXT" at bounding box center [293, 186] width 64 height 15
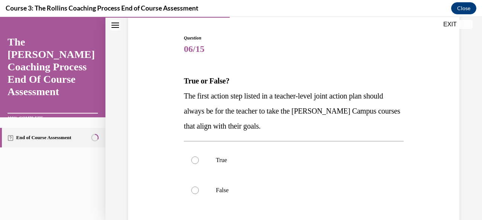
scroll to position [72, 0]
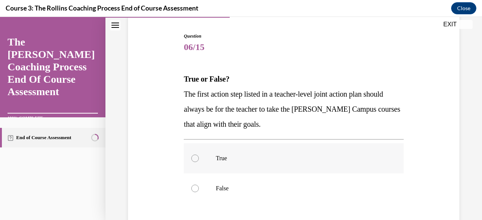
click at [311, 162] on label "True" at bounding box center [293, 158] width 219 height 30
click at [199, 162] on input "True" at bounding box center [195, 159] width 8 height 8
radio input "true"
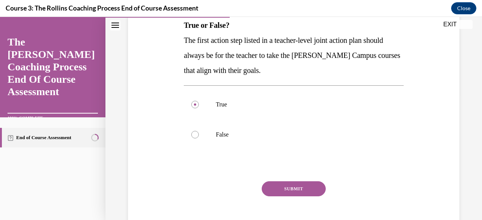
click at [306, 189] on button "SUBMIT" at bounding box center [293, 188] width 64 height 15
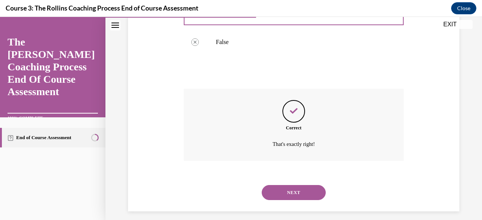
scroll to position [224, 0]
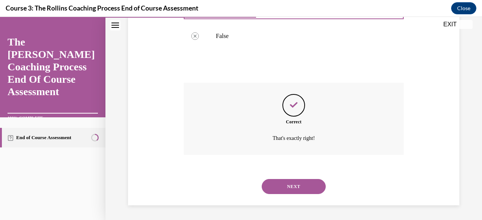
click at [306, 189] on button "NEXT" at bounding box center [293, 186] width 64 height 15
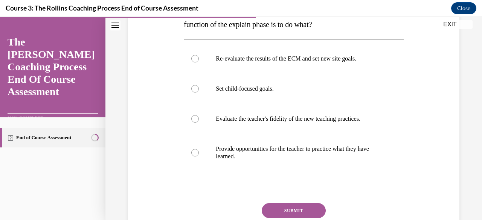
scroll to position [157, 0]
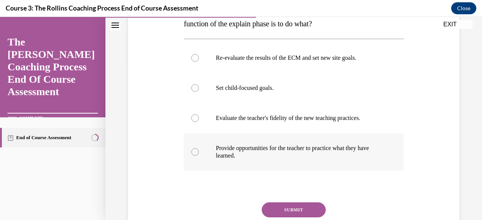
click at [356, 151] on p "Provide opportunities for the teacher to practice what they have learned." at bounding box center [300, 151] width 169 height 15
click at [199, 151] on input "Provide opportunities for the teacher to practice what they have learned." at bounding box center [195, 152] width 8 height 8
radio input "true"
click at [362, 124] on label "Evaluate the teacher's fidelity of the new teaching practices." at bounding box center [293, 118] width 219 height 30
click at [199, 122] on input "Evaluate the teacher's fidelity of the new teaching practices." at bounding box center [195, 118] width 8 height 8
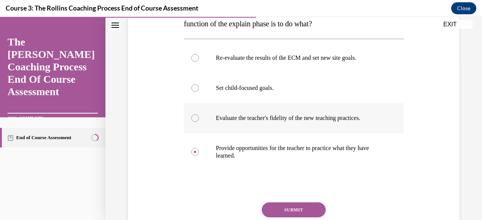
radio input "true"
click at [363, 152] on p "Provide opportunities for the teacher to practice what they have learned." at bounding box center [300, 151] width 169 height 15
click at [199, 152] on input "Provide opportunities for the teacher to practice what they have learned." at bounding box center [195, 152] width 8 height 8
radio input "true"
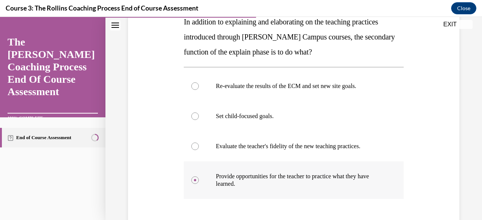
scroll to position [130, 0]
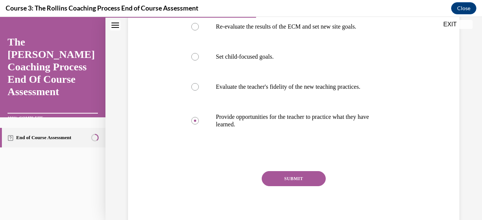
click at [317, 177] on button "SUBMIT" at bounding box center [293, 178] width 64 height 15
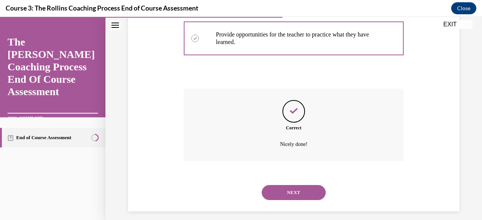
scroll to position [277, 0]
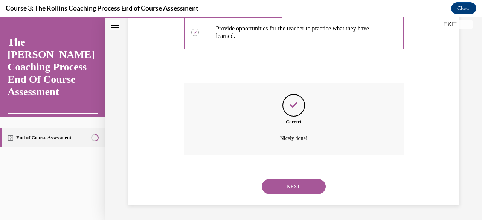
click at [316, 189] on button "NEXT" at bounding box center [293, 186] width 64 height 15
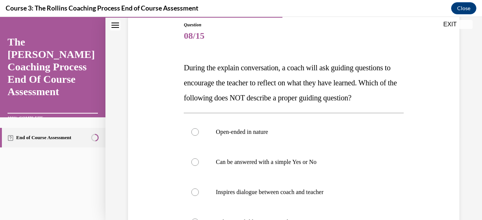
scroll to position [85, 0]
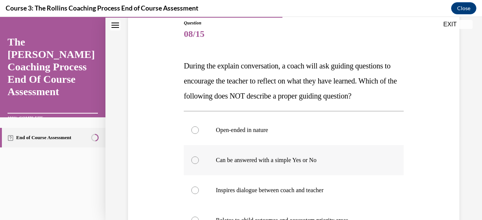
click at [310, 167] on label "Can be answered with a simple Yes or No" at bounding box center [293, 160] width 219 height 30
click at [199, 164] on input "Can be answered with a simple Yes or No" at bounding box center [195, 161] width 8 height 8
radio input "true"
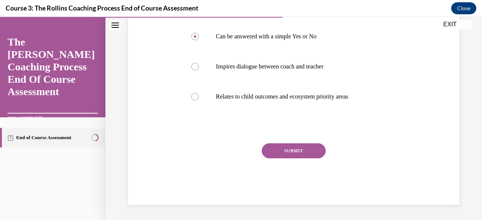
click at [310, 158] on button "SUBMIT" at bounding box center [293, 150] width 64 height 15
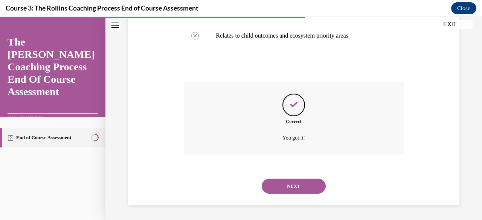
scroll to position [284, 0]
click at [309, 189] on button "NEXT" at bounding box center [293, 186] width 64 height 15
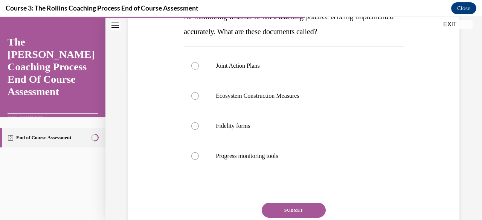
scroll to position [152, 0]
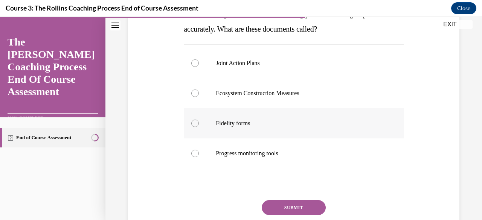
click at [314, 138] on label "Fidelity forms" at bounding box center [293, 123] width 219 height 30
click at [199, 127] on input "Fidelity forms" at bounding box center [195, 124] width 8 height 8
radio input "true"
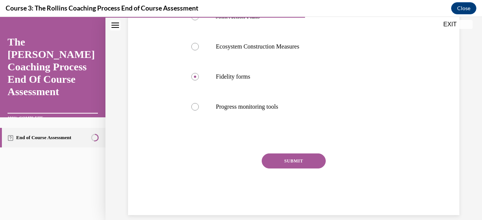
click at [312, 169] on button "SUBMIT" at bounding box center [293, 161] width 64 height 15
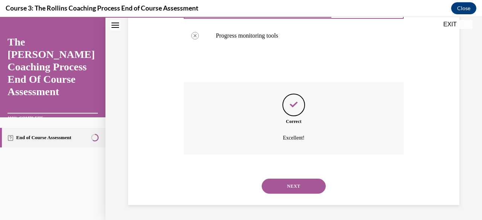
scroll to position [284, 0]
click at [306, 190] on button "NEXT" at bounding box center [293, 186] width 64 height 15
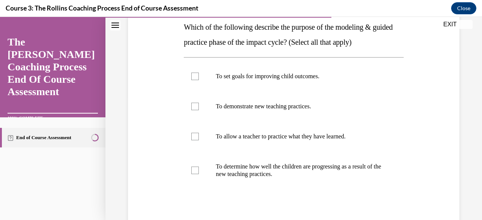
scroll to position [125, 0]
click at [366, 108] on p "To demonstrate new teaching practices." at bounding box center [300, 106] width 169 height 8
click at [199, 108] on input "To demonstrate new teaching practices." at bounding box center [195, 106] width 8 height 8
checkbox input "true"
click at [357, 134] on p "To allow a teacher to practice what they have learned." at bounding box center [300, 136] width 169 height 8
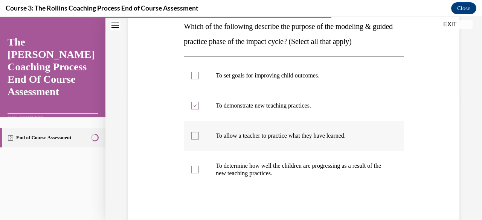
click at [199, 134] on input "To allow a teacher to practice what they have learned." at bounding box center [195, 136] width 8 height 8
checkbox input "true"
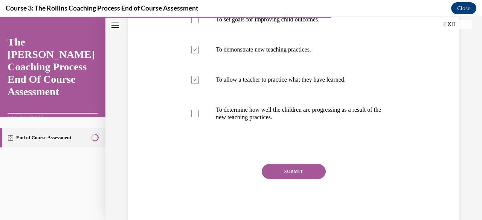
click at [312, 168] on button "SUBMIT" at bounding box center [293, 171] width 64 height 15
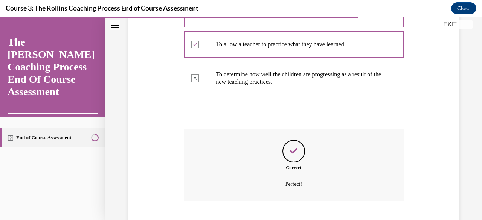
scroll to position [262, 0]
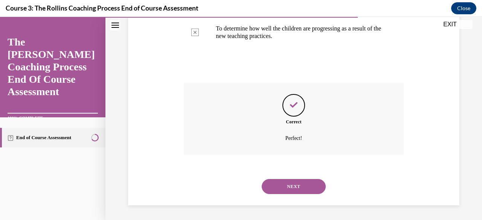
click at [301, 190] on button "NEXT" at bounding box center [293, 186] width 64 height 15
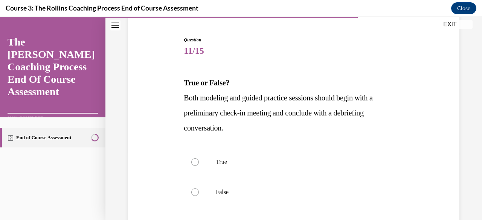
scroll to position [73, 0]
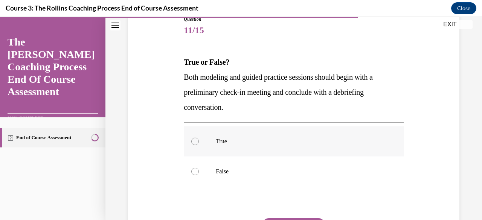
click at [337, 153] on label "True" at bounding box center [293, 141] width 219 height 30
click at [199, 145] on input "True" at bounding box center [195, 142] width 8 height 8
radio input "true"
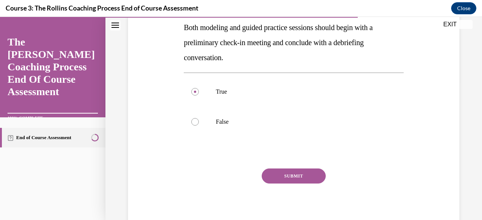
click at [310, 176] on button "SUBMIT" at bounding box center [293, 176] width 64 height 15
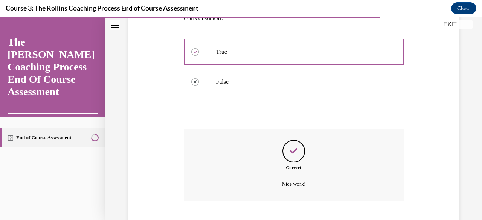
scroll to position [224, 0]
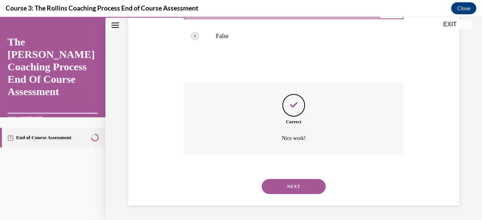
click at [307, 189] on button "NEXT" at bounding box center [293, 186] width 64 height 15
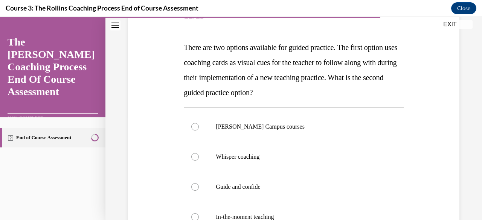
scroll to position [105, 0]
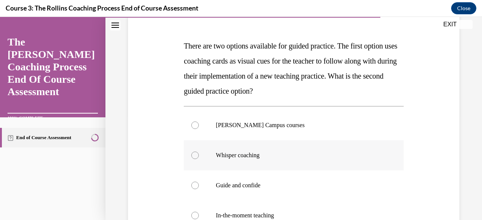
click at [332, 152] on p "Whisper coaching" at bounding box center [300, 156] width 169 height 8
click at [199, 152] on input "Whisper coaching" at bounding box center [195, 156] width 8 height 8
radio input "true"
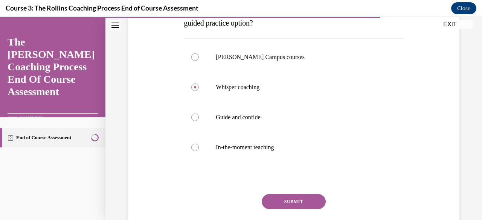
click at [307, 202] on button "SUBMIT" at bounding box center [293, 201] width 64 height 15
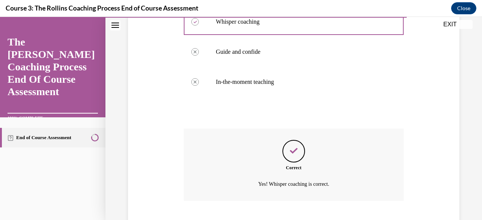
scroll to position [284, 0]
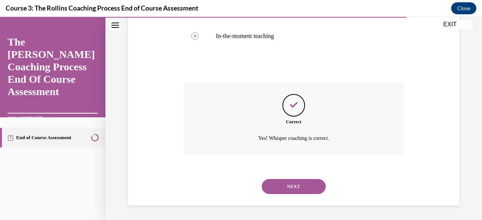
click at [309, 192] on button "NEXT" at bounding box center [293, 186] width 64 height 15
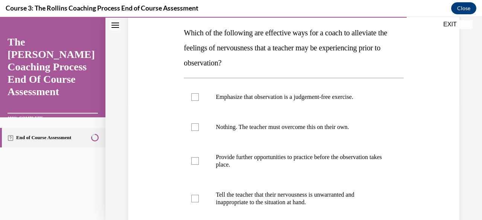
scroll to position [119, 0]
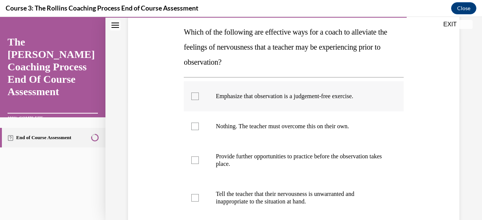
click at [360, 103] on label "Emphasize that observation is a judgement-free exercise." at bounding box center [293, 96] width 219 height 30
click at [199, 100] on input "Emphasize that observation is a judgement-free exercise." at bounding box center [195, 97] width 8 height 8
checkbox input "true"
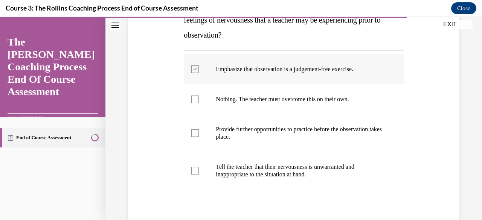
scroll to position [155, 0]
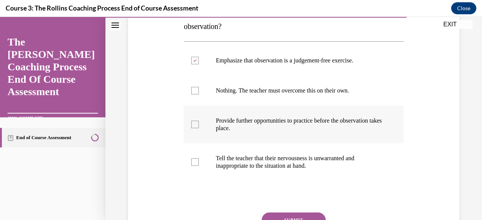
click at [341, 129] on p "Provide further opportunities to practice before the observation takes place." at bounding box center [300, 124] width 169 height 15
click at [199, 128] on input "Provide further opportunities to practice before the observation takes place." at bounding box center [195, 125] width 8 height 8
checkbox input "true"
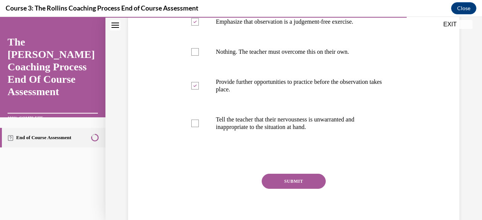
click at [315, 180] on button "SUBMIT" at bounding box center [293, 181] width 64 height 15
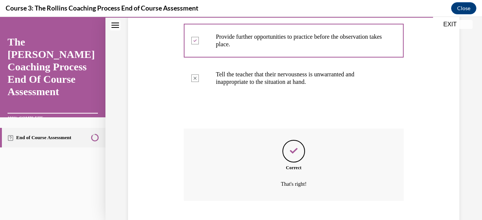
scroll to position [284, 0]
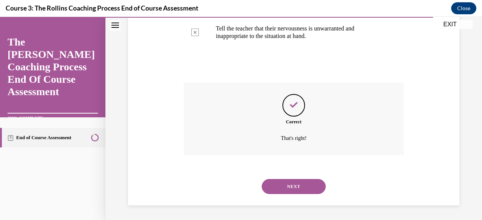
click at [310, 188] on button "NEXT" at bounding box center [293, 186] width 64 height 15
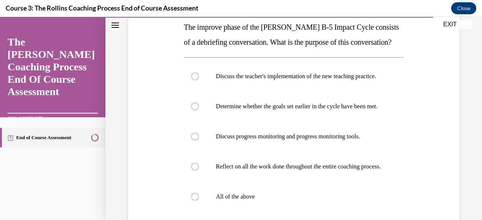
scroll to position [126, 0]
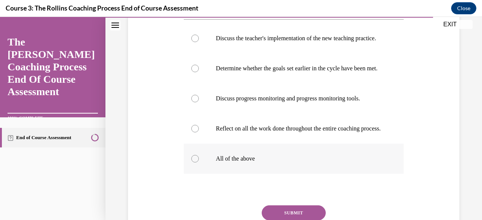
click at [332, 163] on p "All of the above" at bounding box center [300, 159] width 169 height 8
click at [199, 163] on input "All of the above" at bounding box center [195, 159] width 8 height 8
radio input "true"
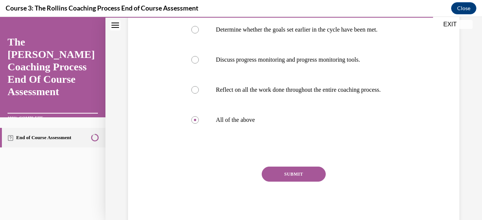
click at [310, 182] on button "SUBMIT" at bounding box center [293, 174] width 64 height 15
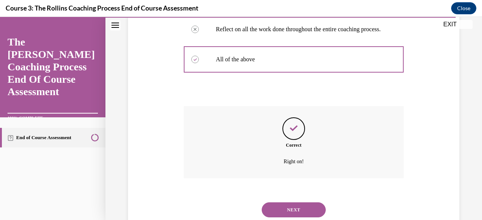
scroll to position [307, 0]
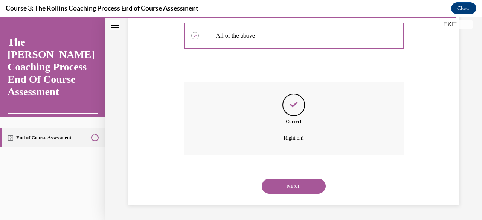
click at [315, 190] on button "NEXT" at bounding box center [293, 186] width 64 height 15
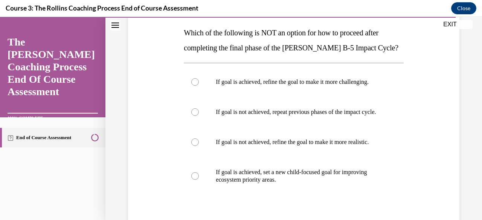
scroll to position [119, 0]
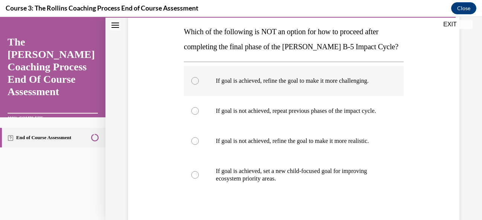
click at [375, 84] on label "If goal is achieved, refine the goal to make it more challenging." at bounding box center [293, 81] width 219 height 30
click at [199, 84] on input "If goal is achieved, refine the goal to make it more challenging." at bounding box center [195, 81] width 8 height 8
radio input "true"
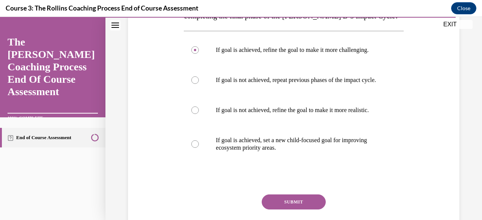
click at [315, 210] on button "SUBMIT" at bounding box center [293, 202] width 64 height 15
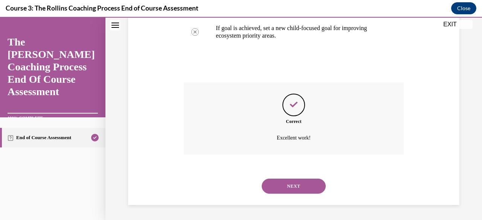
scroll to position [269, 0]
click at [308, 182] on button "NEXT" at bounding box center [293, 186] width 64 height 15
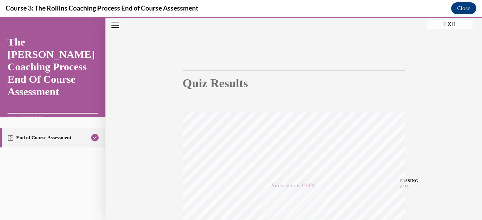
scroll to position [34, 0]
click at [451, 25] on button "EXIT" at bounding box center [449, 24] width 45 height 9
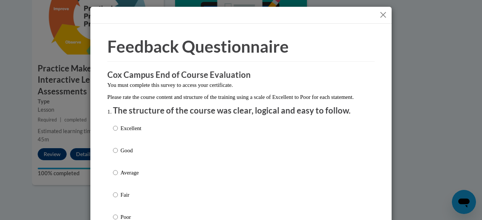
click at [118, 142] on label "Excellent" at bounding box center [127, 134] width 28 height 20
click at [118, 132] on input "Excellent" at bounding box center [115, 128] width 5 height 8
radio input "true"
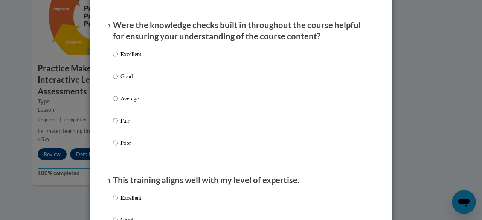
scroll to position [229, 0]
click at [285, 84] on div "Excellent Good Average Fair Poor" at bounding box center [241, 108] width 256 height 123
click at [138, 90] on label "Good" at bounding box center [127, 83] width 28 height 20
click at [118, 81] on input "Good" at bounding box center [115, 77] width 5 height 8
radio input "true"
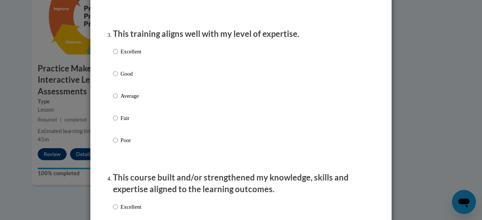
scroll to position [376, 0]
click at [234, 93] on div "Excellent Good Average Fair Poor" at bounding box center [241, 104] width 256 height 123
click at [161, 87] on div "Excellent Good Average Fair Poor" at bounding box center [241, 104] width 256 height 123
click at [114, 78] on input "Good" at bounding box center [115, 73] width 5 height 8
radio input "true"
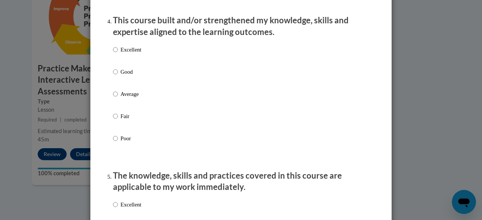
scroll to position [534, 0]
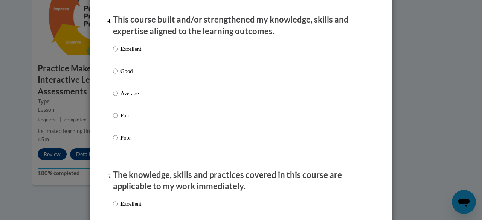
click at [122, 75] on p "Good" at bounding box center [130, 71] width 21 height 8
click at [118, 75] on input "Good" at bounding box center [115, 71] width 5 height 8
radio input "true"
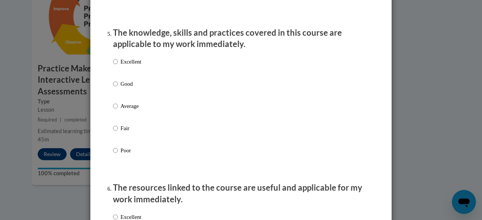
scroll to position [681, 0]
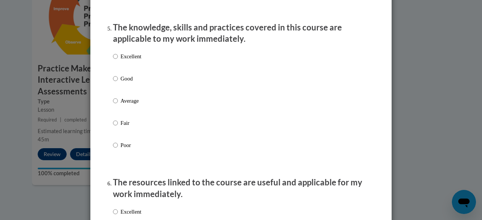
click at [135, 83] on p "Good" at bounding box center [130, 78] width 21 height 8
click at [118, 83] on input "Good" at bounding box center [115, 78] width 5 height 8
radio input "true"
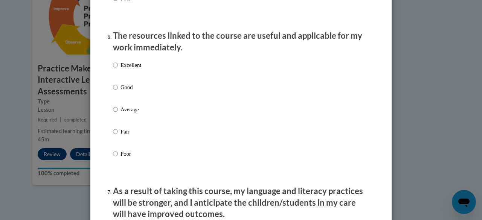
click at [172, 96] on div "Excellent Good Average Fair Poor" at bounding box center [241, 118] width 256 height 123
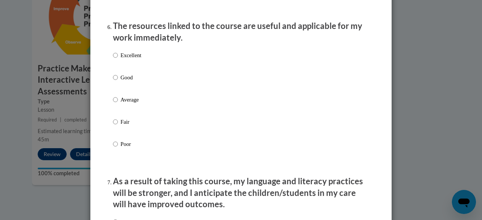
scroll to position [876, 0]
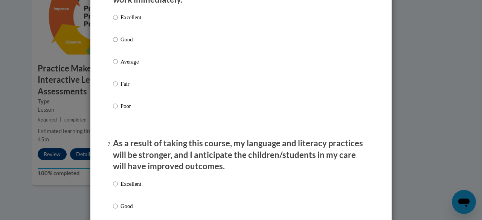
click at [113, 44] on input "Good" at bounding box center [115, 39] width 5 height 8
radio input "true"
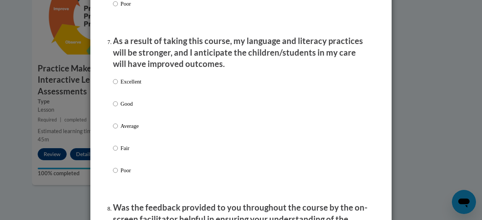
scroll to position [978, 0]
click at [121, 108] on p "Good" at bounding box center [130, 103] width 21 height 8
click at [118, 108] on input "Good" at bounding box center [115, 103] width 5 height 8
radio input "true"
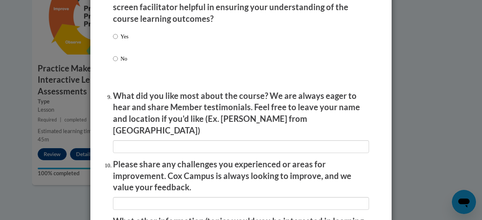
scroll to position [1163, 0]
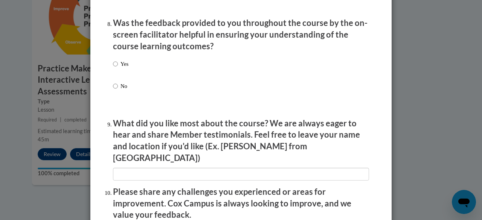
click at [123, 68] on p "Yes" at bounding box center [124, 64] width 8 height 8
click at [118, 68] on input "Yes" at bounding box center [115, 64] width 5 height 8
radio input "true"
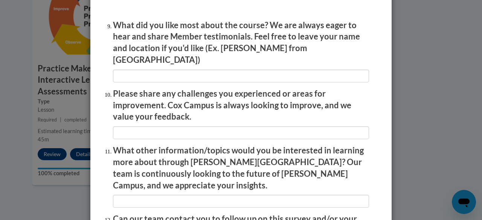
scroll to position [1344, 0]
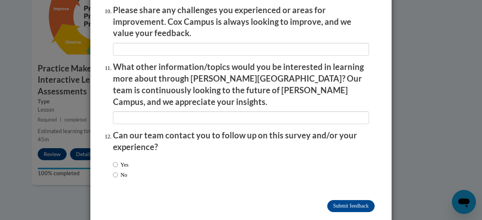
click at [140, 157] on div "Yes No" at bounding box center [241, 171] width 256 height 28
click at [125, 171] on label "No" at bounding box center [120, 175] width 14 height 8
click at [118, 171] on input "No" at bounding box center [115, 175] width 5 height 8
radio input "true"
click at [340, 200] on input "Submit feedback" at bounding box center [350, 206] width 47 height 12
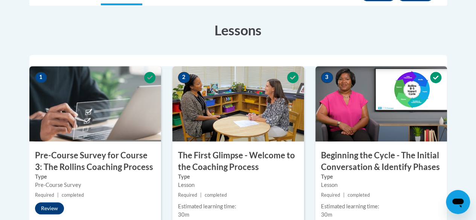
scroll to position [0, 0]
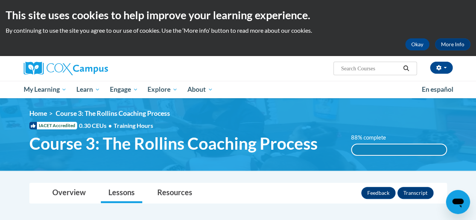
click at [352, 68] on input "Search..." at bounding box center [370, 68] width 60 height 9
click at [367, 67] on input "Search..." at bounding box center [370, 68] width 60 height 9
click at [118, 142] on span "Course 3: The Rollins Coaching Process" at bounding box center [173, 144] width 288 height 20
click at [371, 147] on div "88% complete" at bounding box center [399, 149] width 94 height 11
click at [377, 71] on input "Search..." at bounding box center [370, 68] width 60 height 9
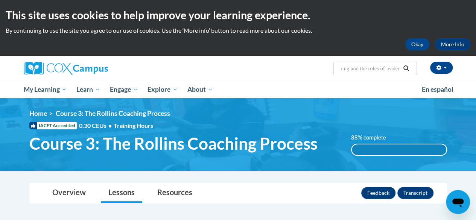
type input "Instructional Coaching and the roles of leaders"
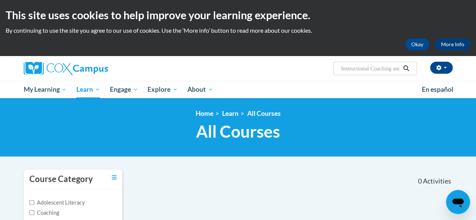
click at [389, 71] on input "Instructional Coaching and the roles of leaders" at bounding box center [370, 68] width 60 height 9
click at [400, 71] on input "ng and the roles of leaders" at bounding box center [370, 68] width 60 height 9
click at [400, 71] on input "ers" at bounding box center [370, 68] width 60 height 9
type input "e"
type input "Instructional COaching"
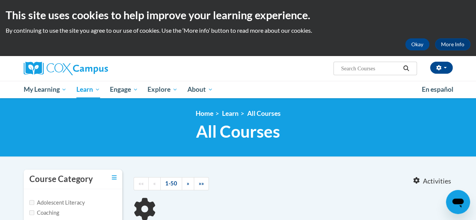
type input "Instructional COaching"
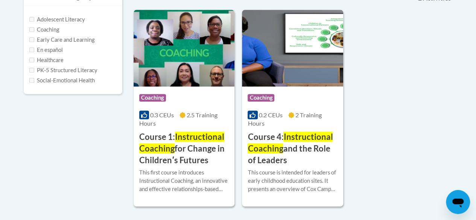
scroll to position [184, 0]
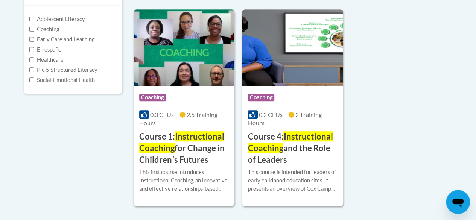
click at [315, 28] on img at bounding box center [292, 47] width 101 height 77
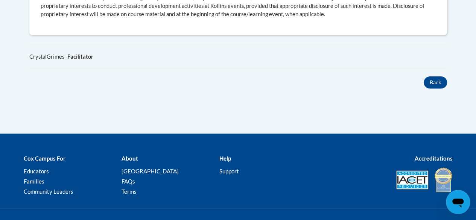
scroll to position [457, 0]
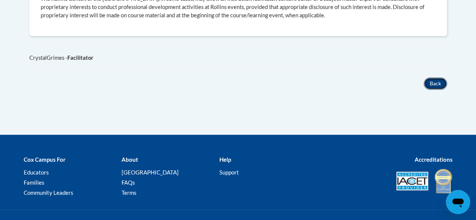
click at [432, 81] on button "Back" at bounding box center [435, 84] width 23 height 12
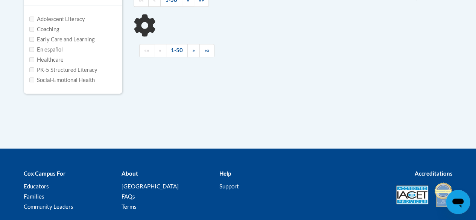
type input "Instructional COaching"
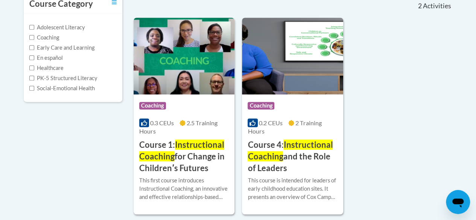
scroll to position [178, 0]
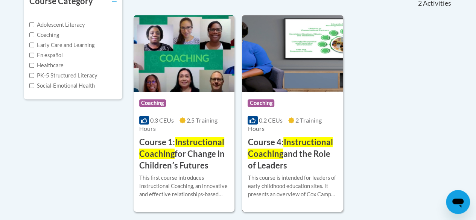
click at [267, 85] on img at bounding box center [292, 53] width 101 height 77
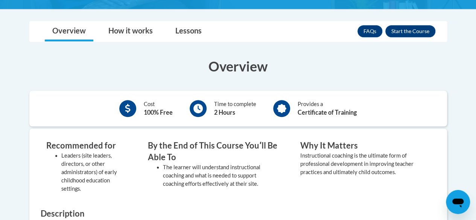
scroll to position [201, 0]
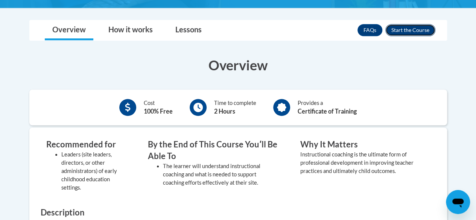
click at [413, 30] on button "Enroll" at bounding box center [410, 30] width 50 height 12
